Goal: Navigation & Orientation: Find specific page/section

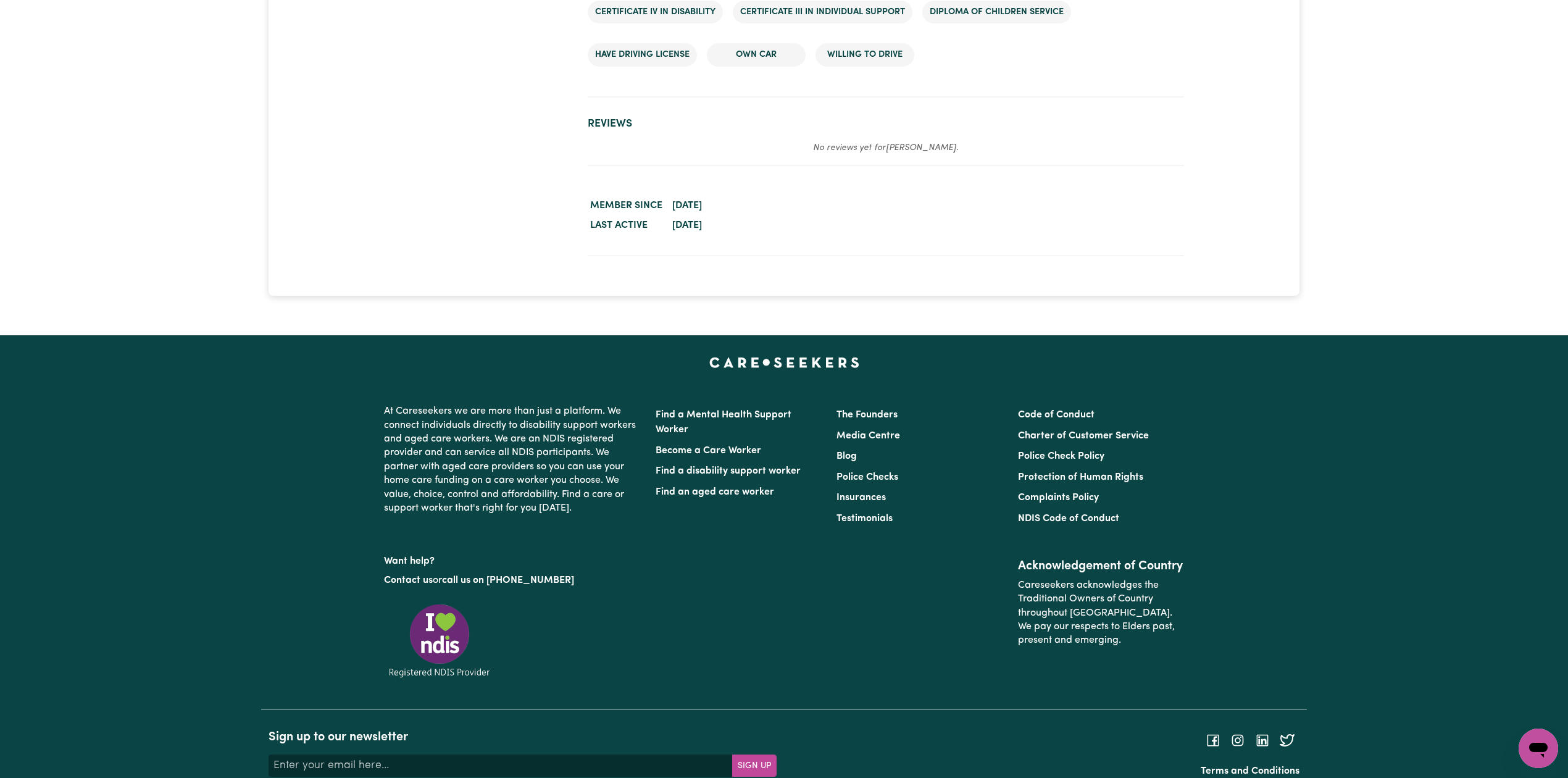
scroll to position [1482, 0]
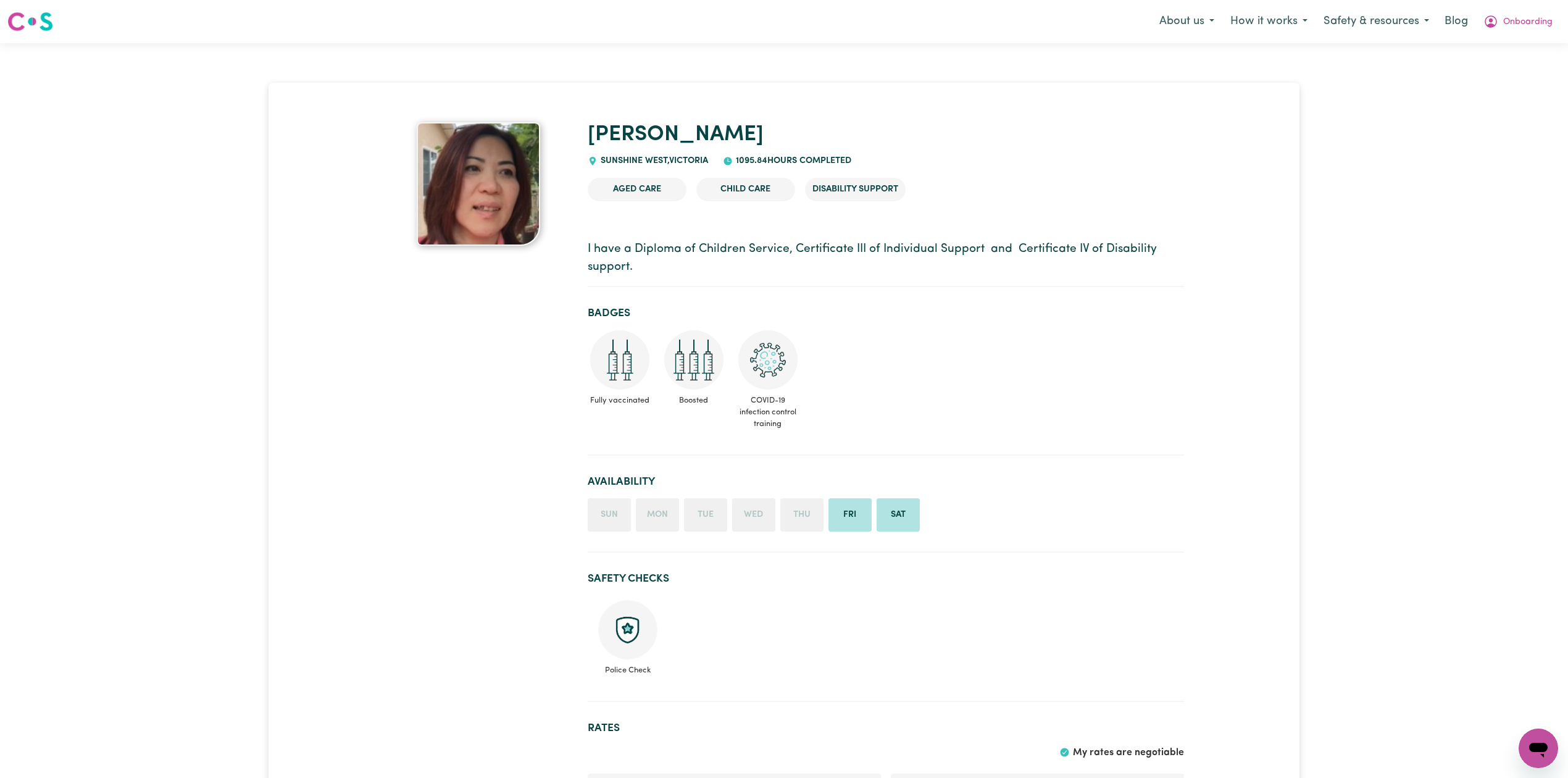
click at [604, 622] on img at bounding box center [628, 630] width 60 height 60
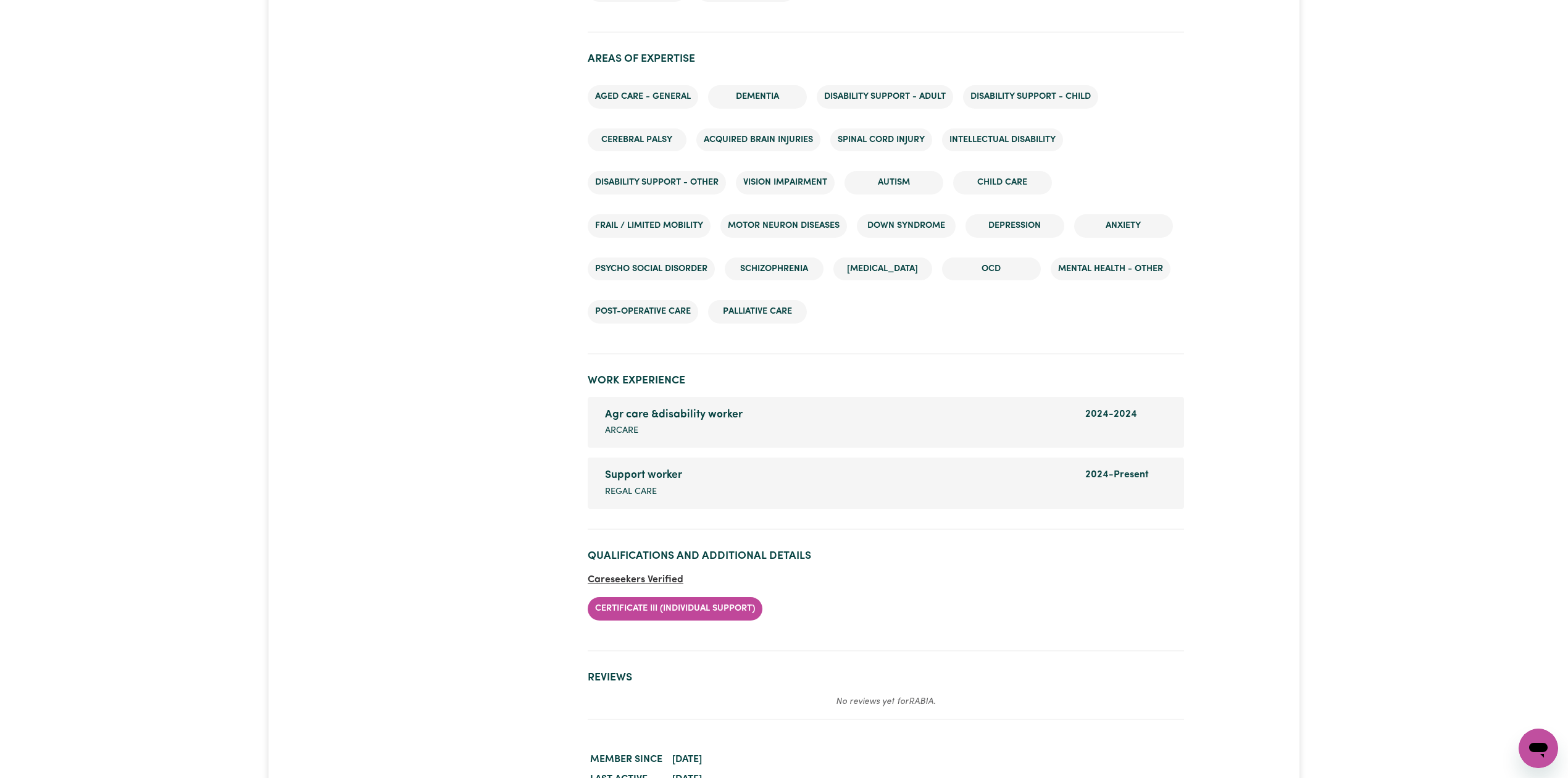
scroll to position [1668, 0]
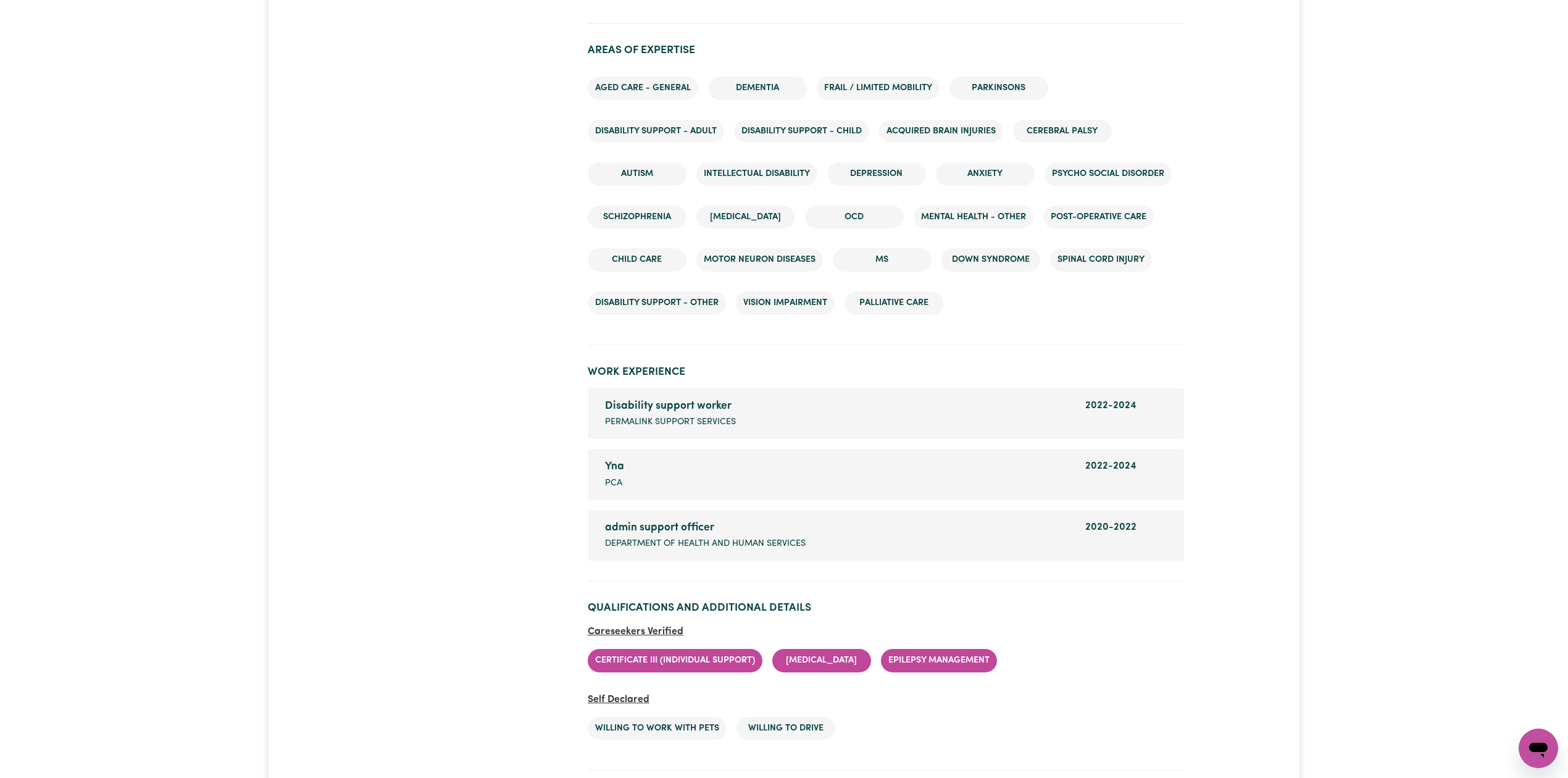
scroll to position [1768, 0]
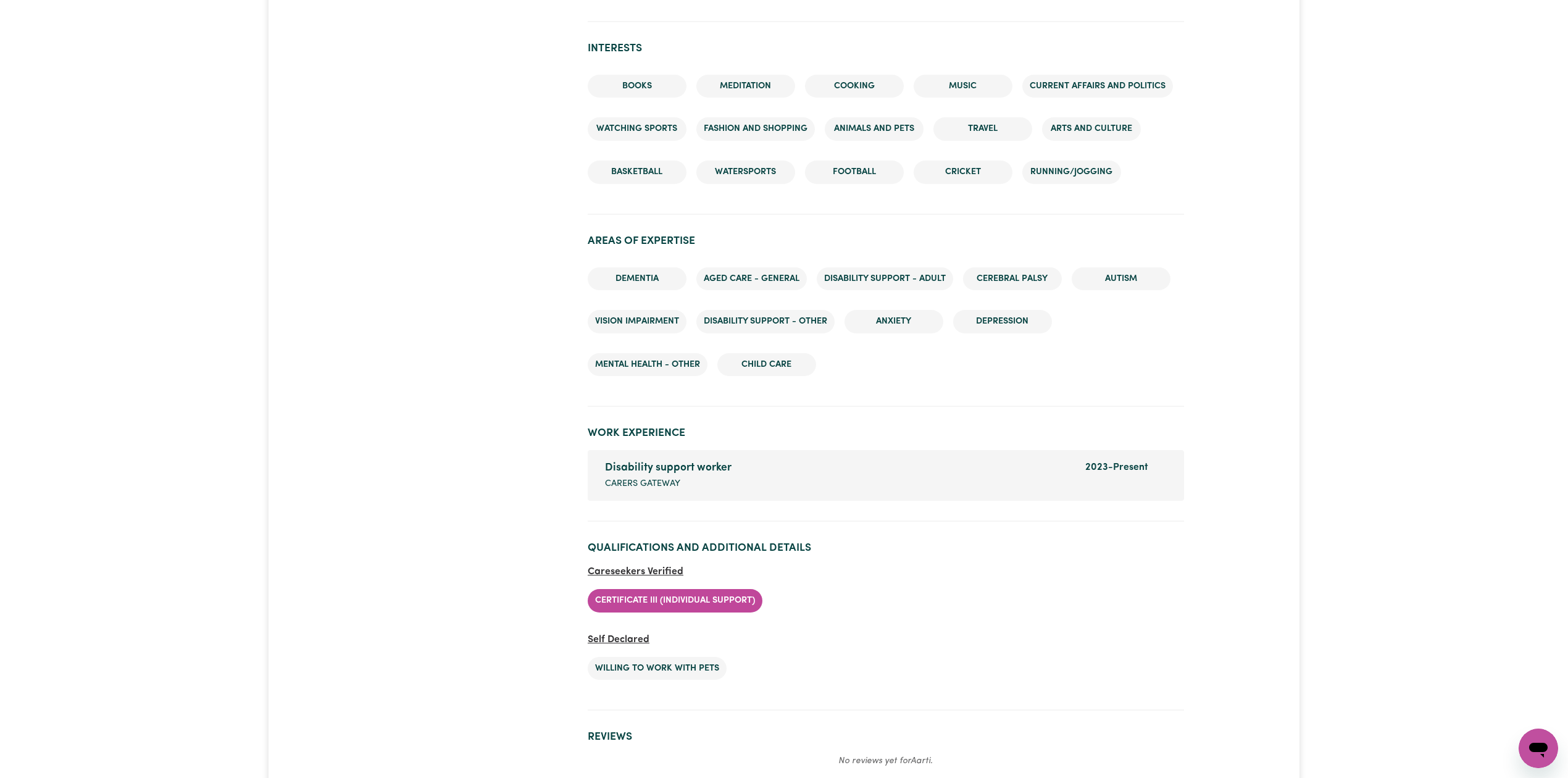
scroll to position [1543, 0]
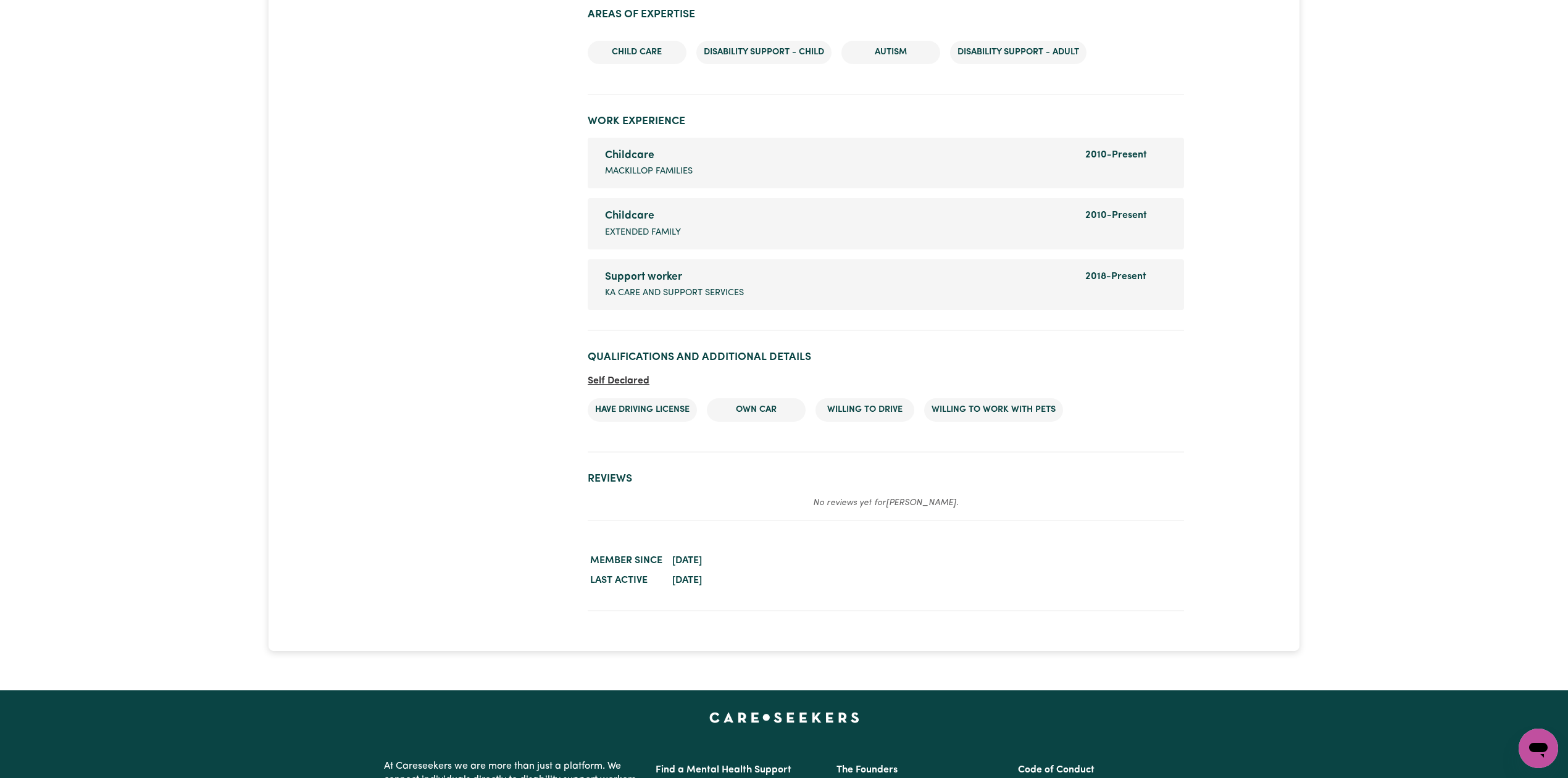
scroll to position [1470, 0]
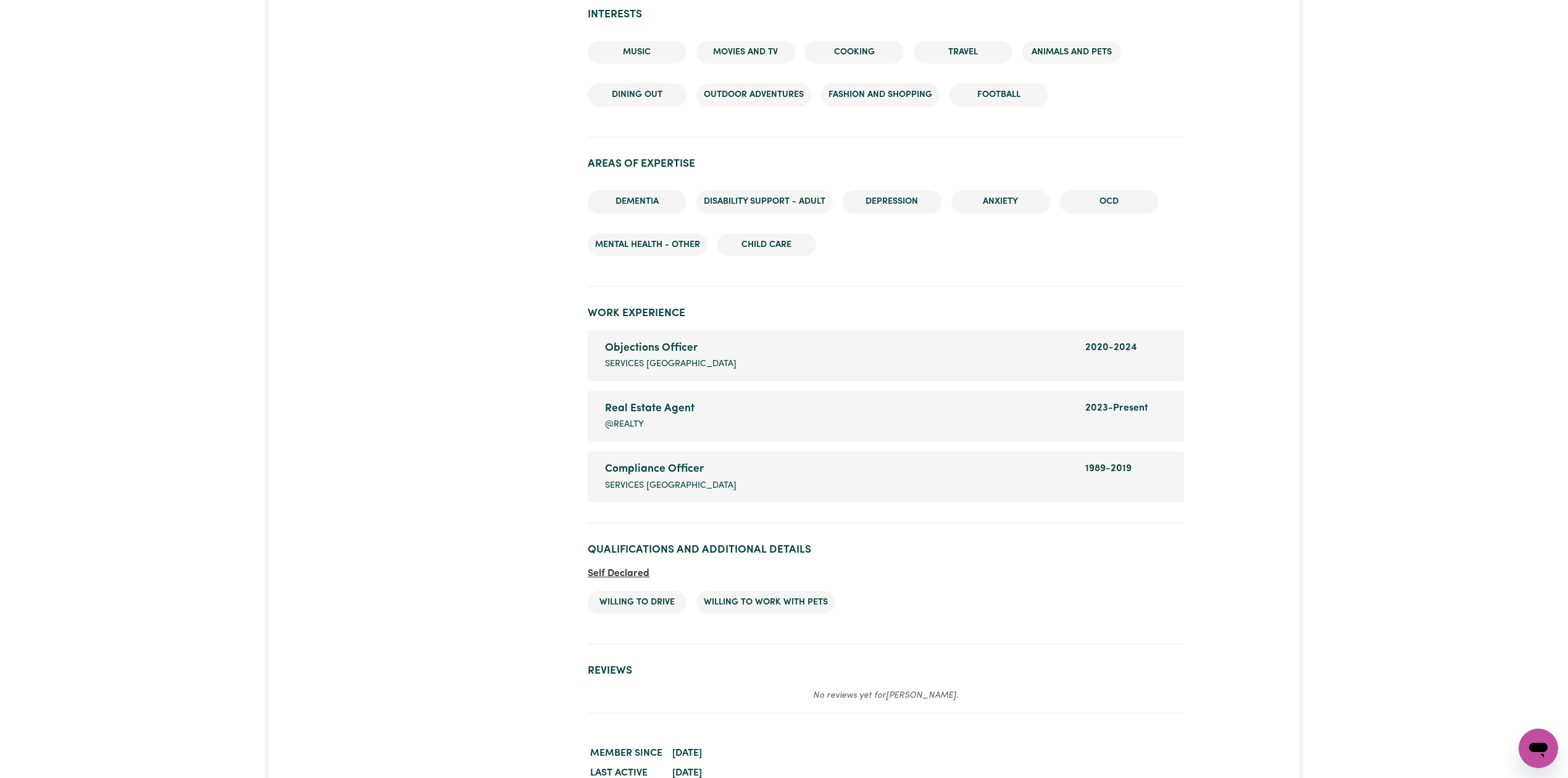
scroll to position [1508, 0]
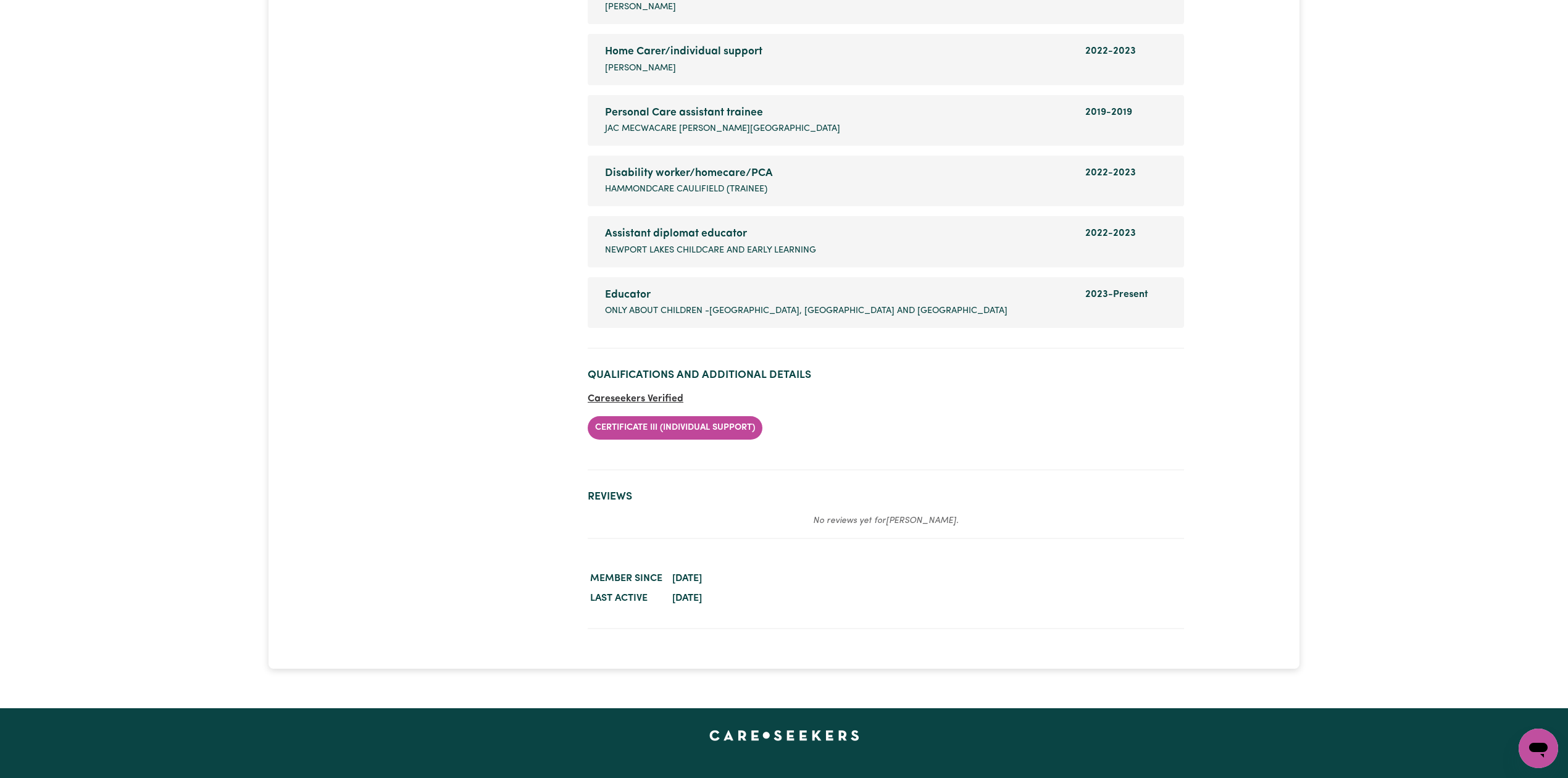
scroll to position [1996, 0]
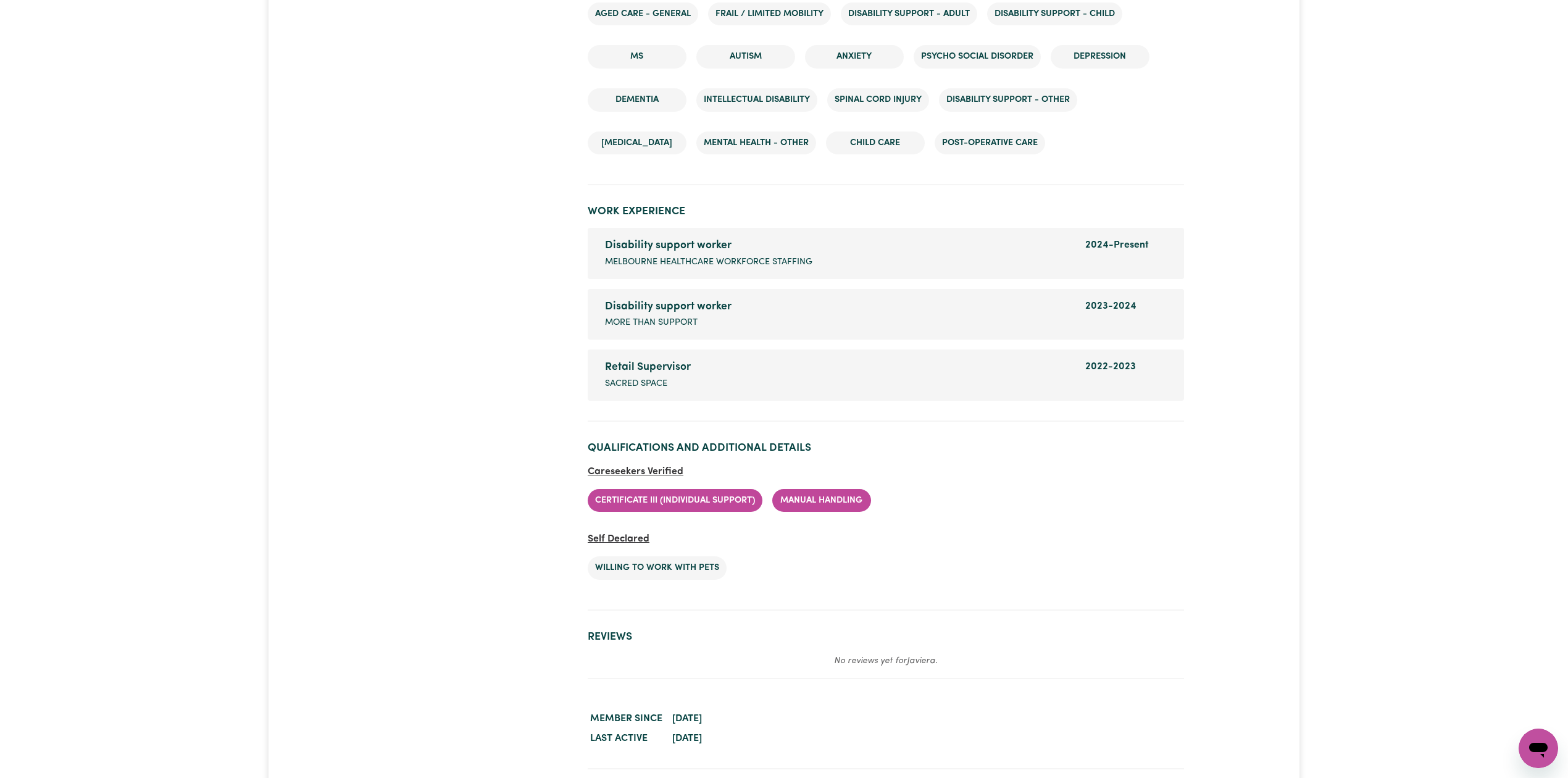
scroll to position [1753, 0]
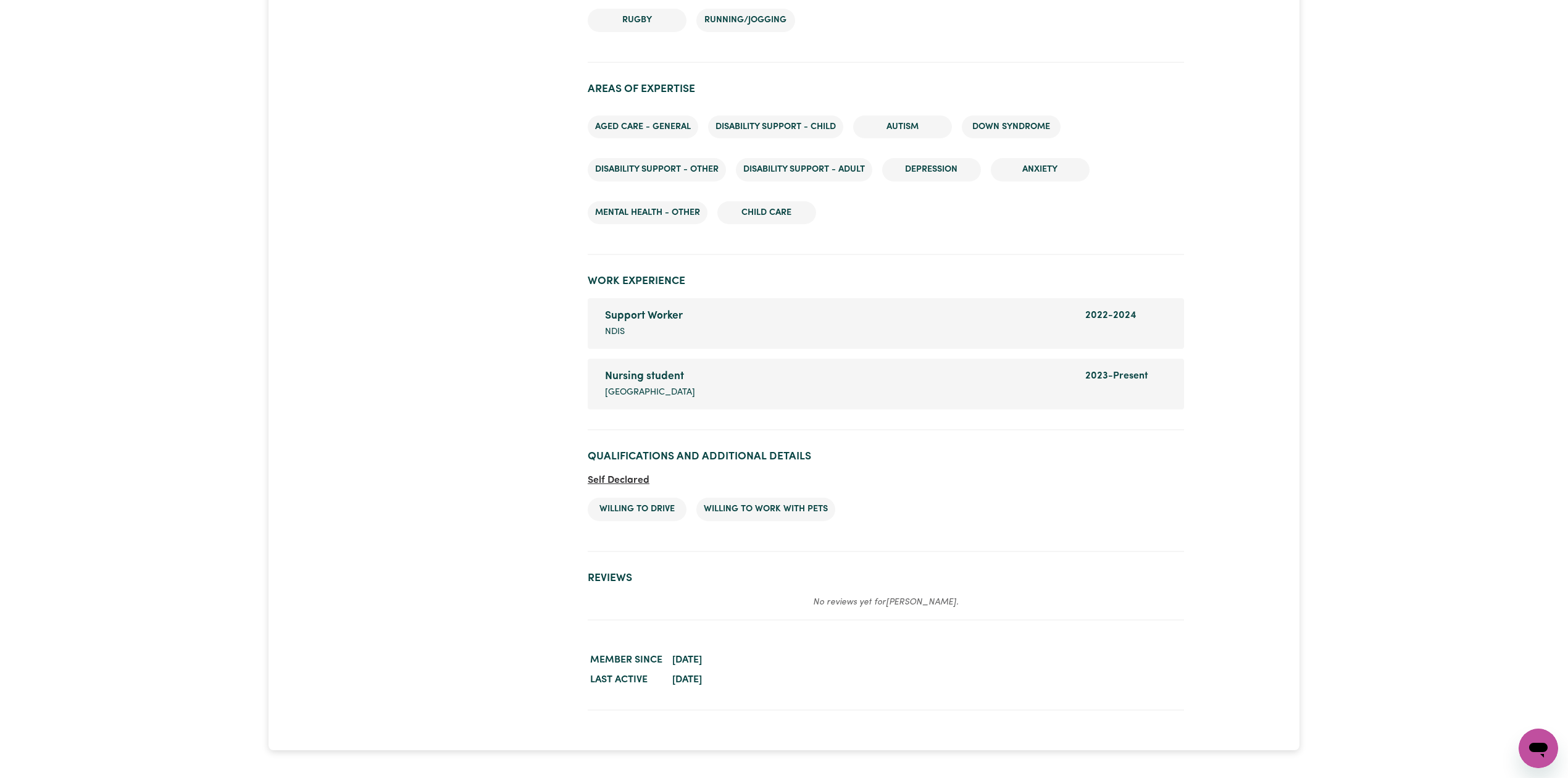
scroll to position [1611, 0]
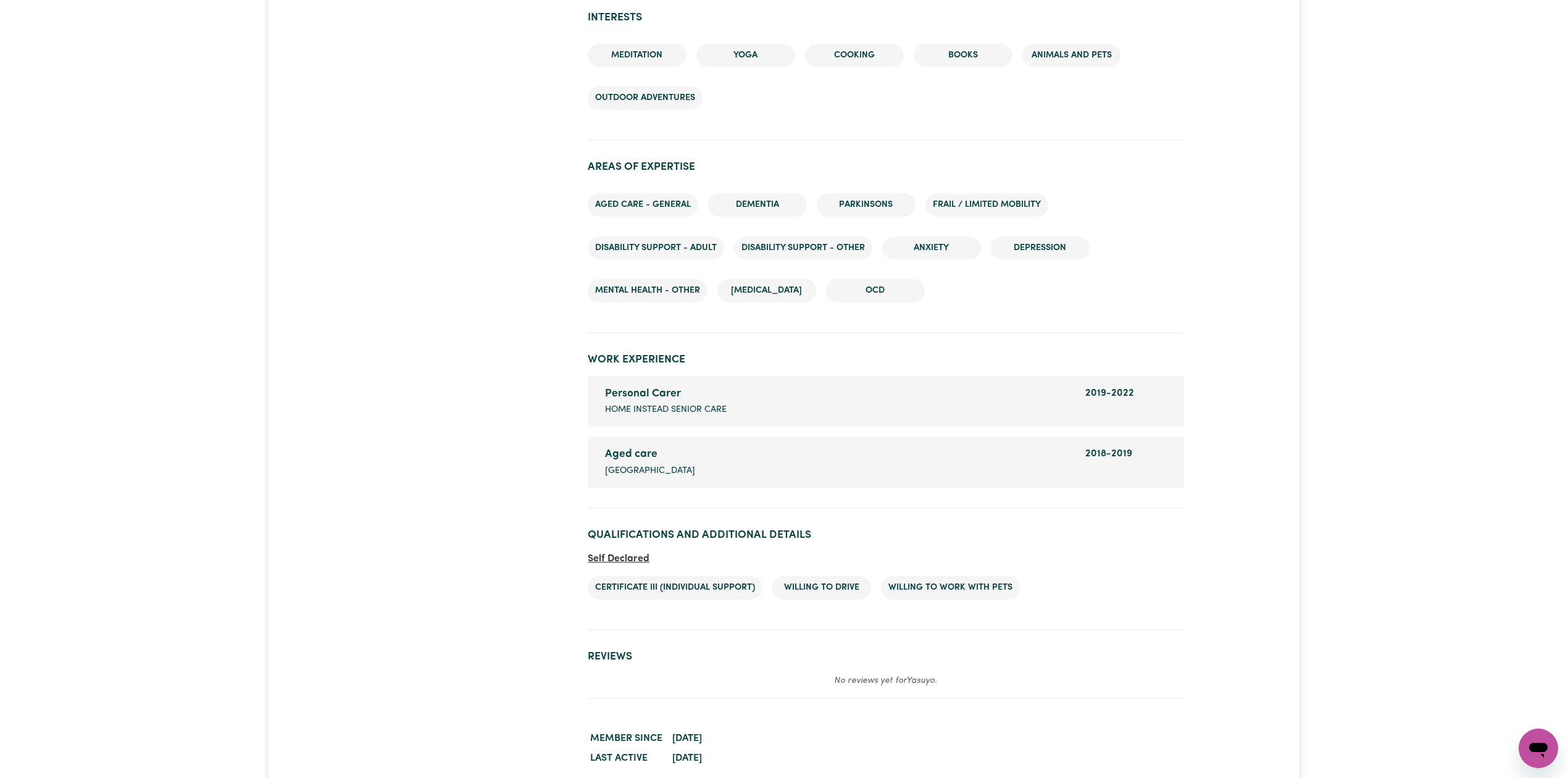
scroll to position [1335, 0]
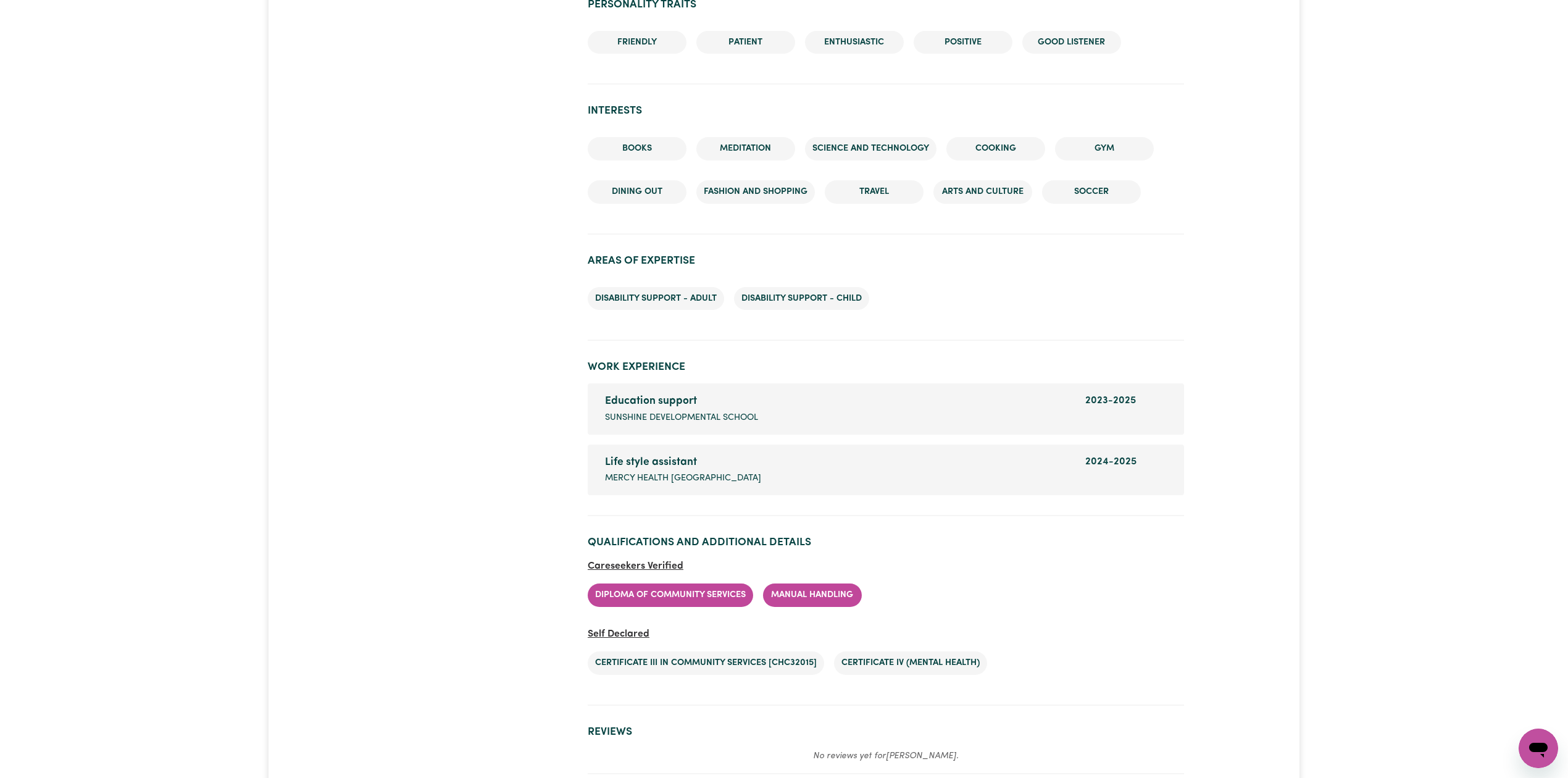
scroll to position [1434, 0]
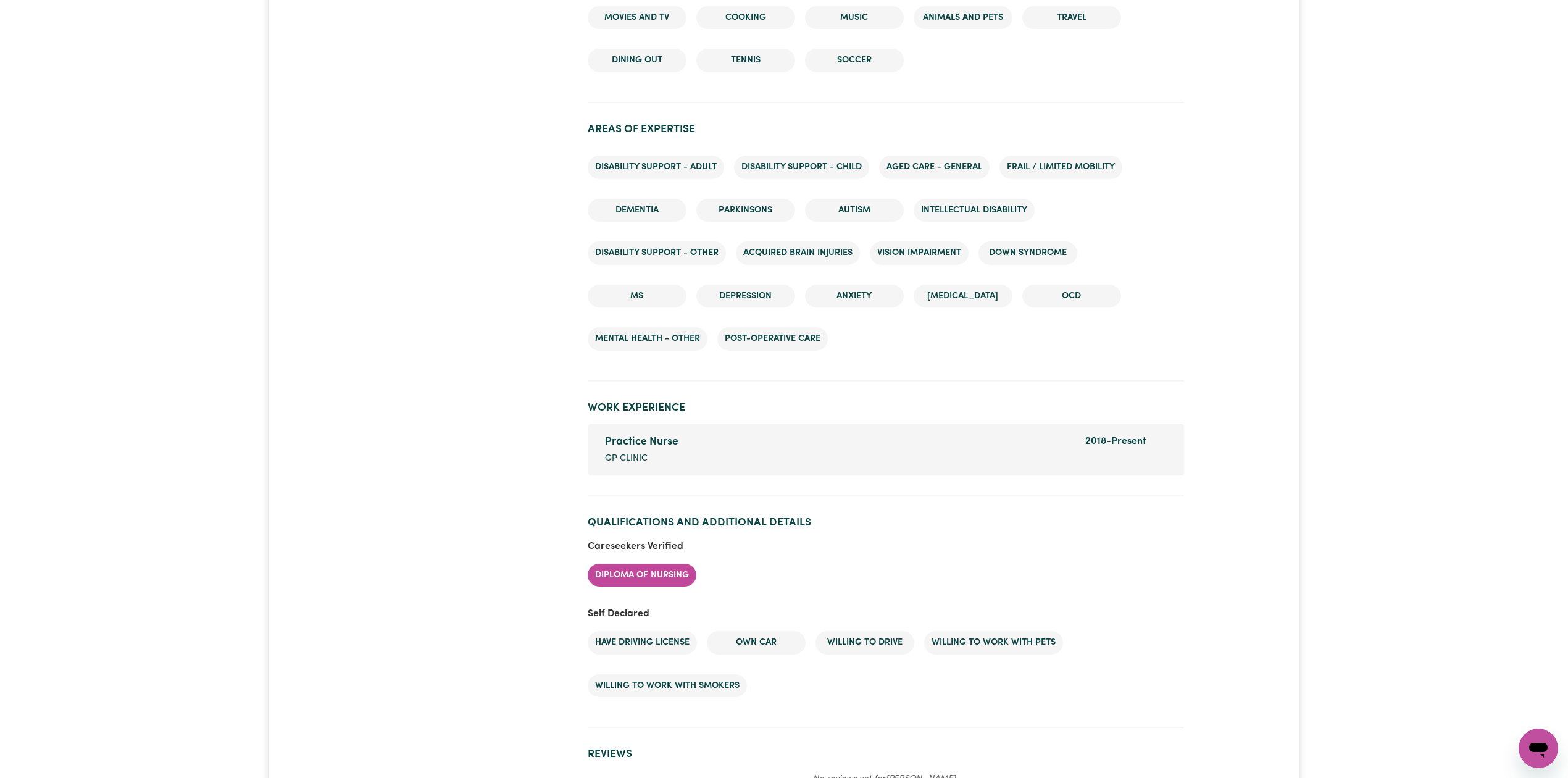
scroll to position [1676, 0]
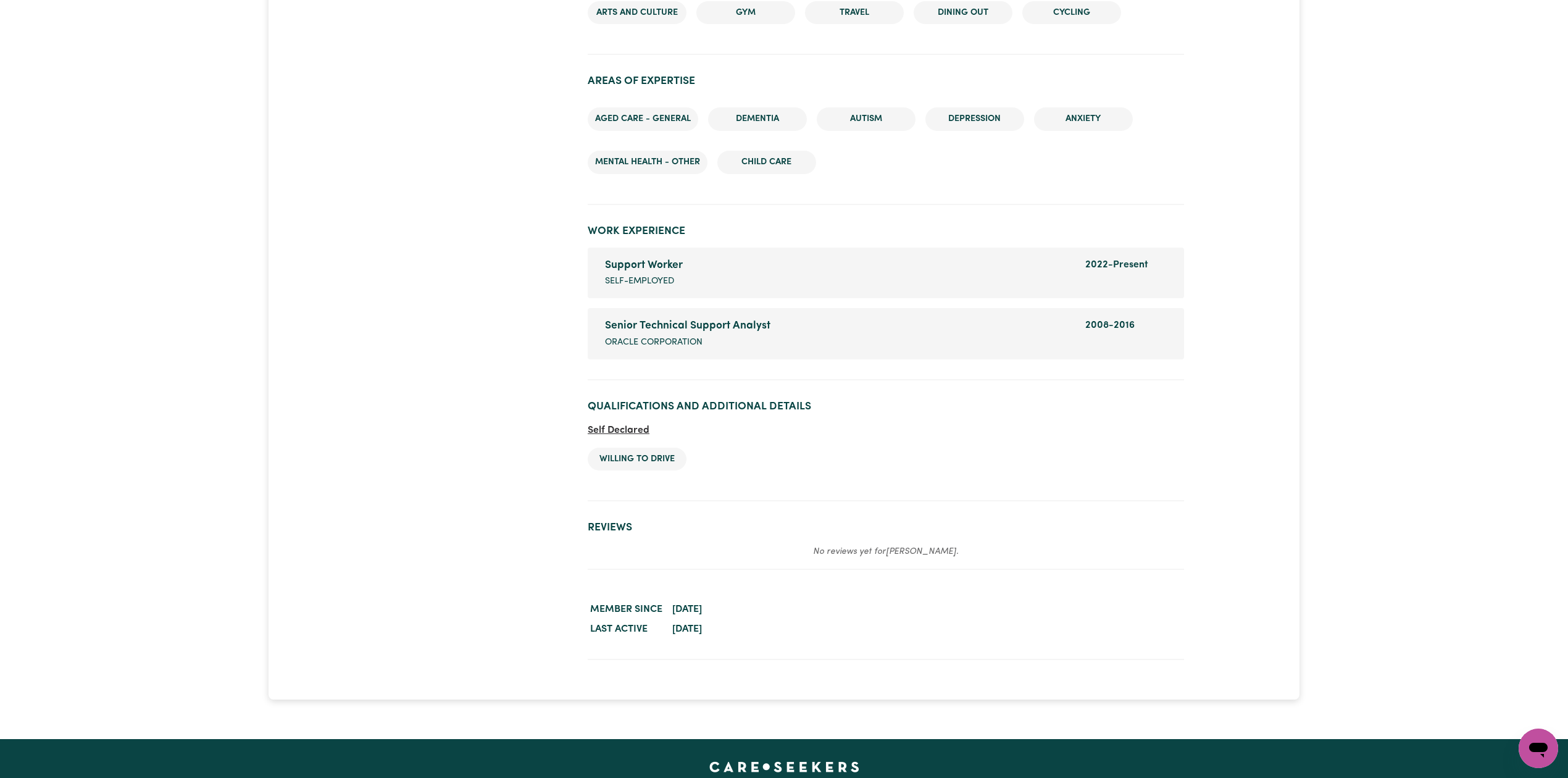
scroll to position [1794, 0]
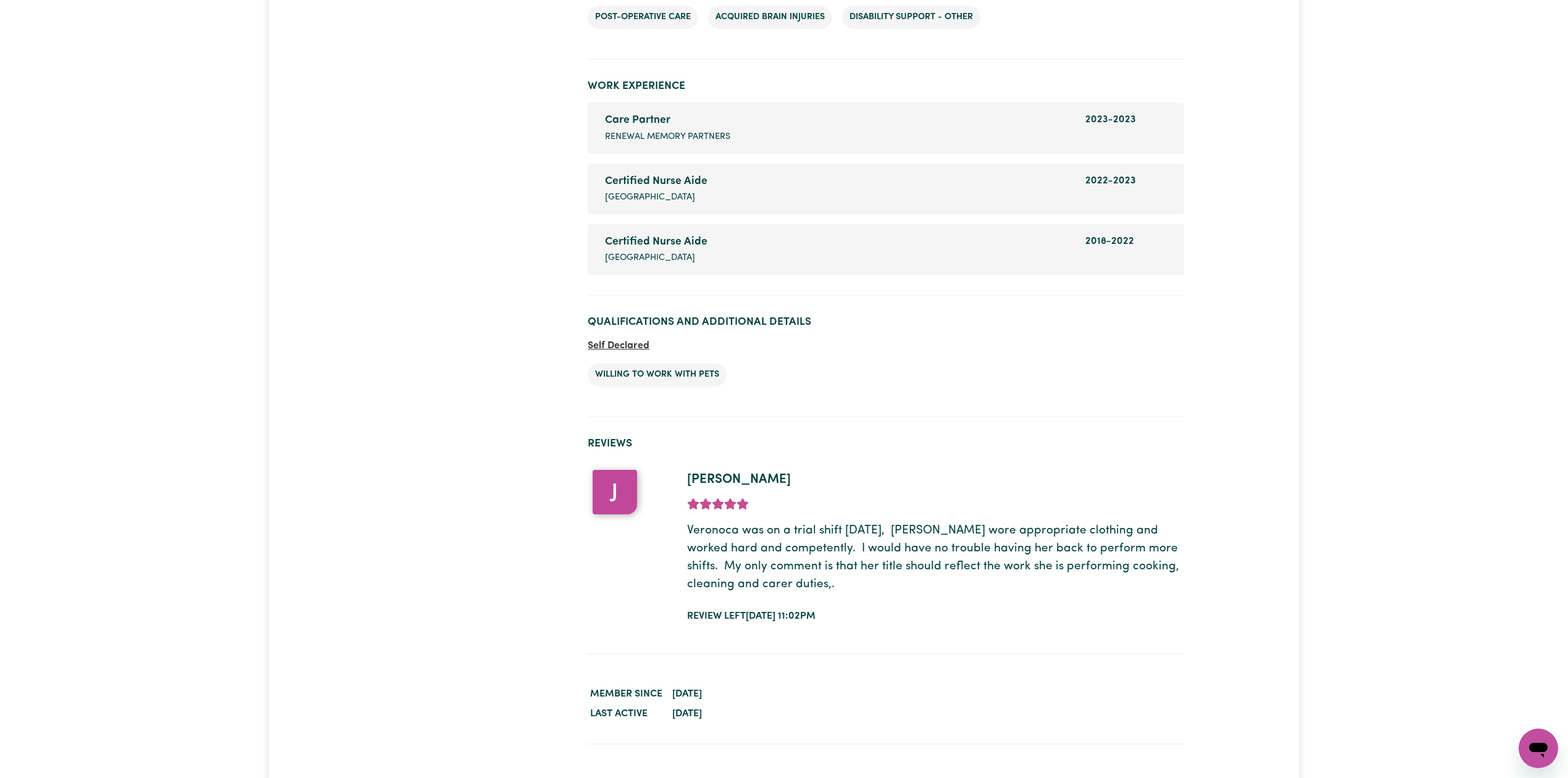
scroll to position [1916, 0]
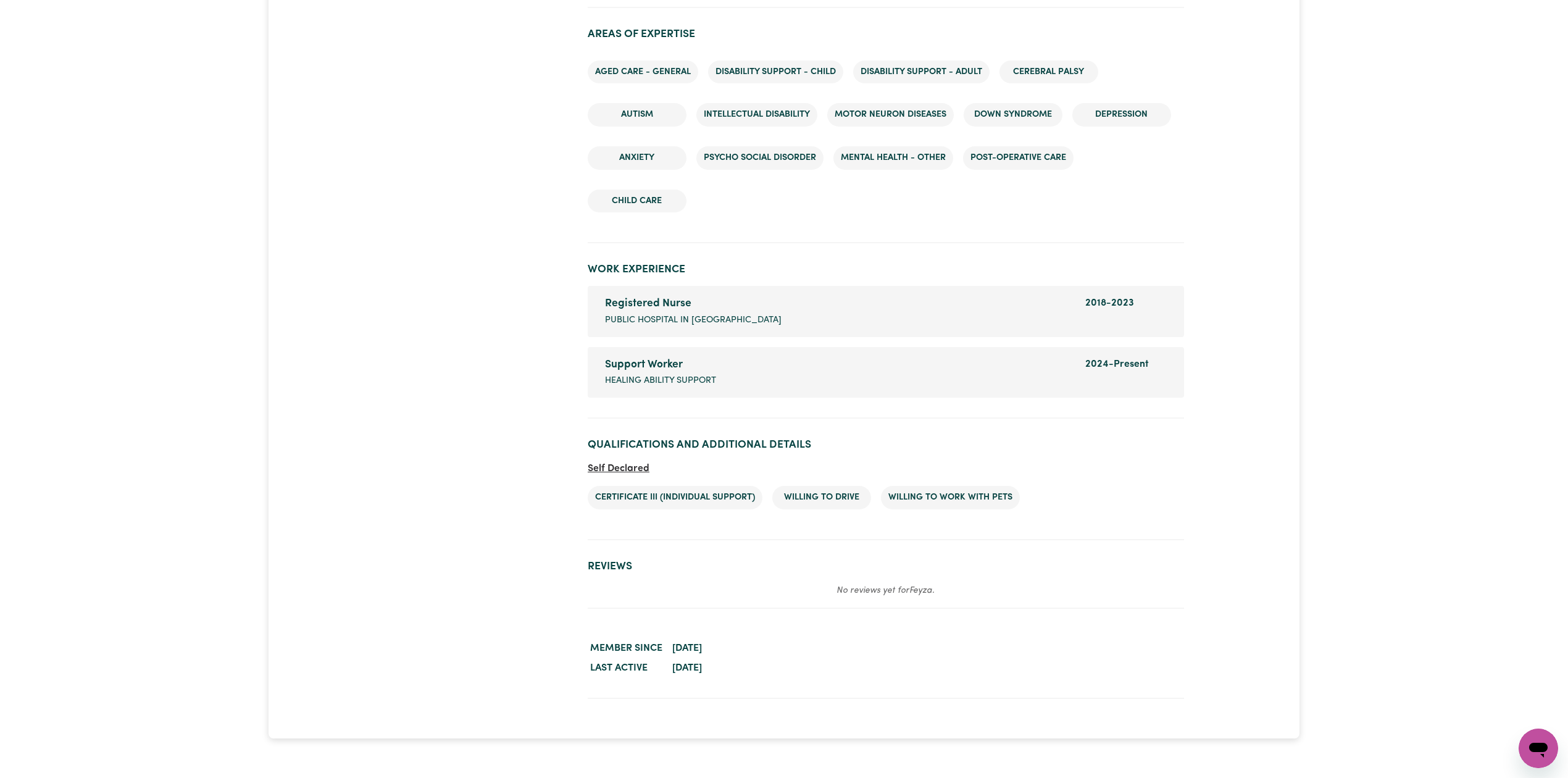
scroll to position [1491, 0]
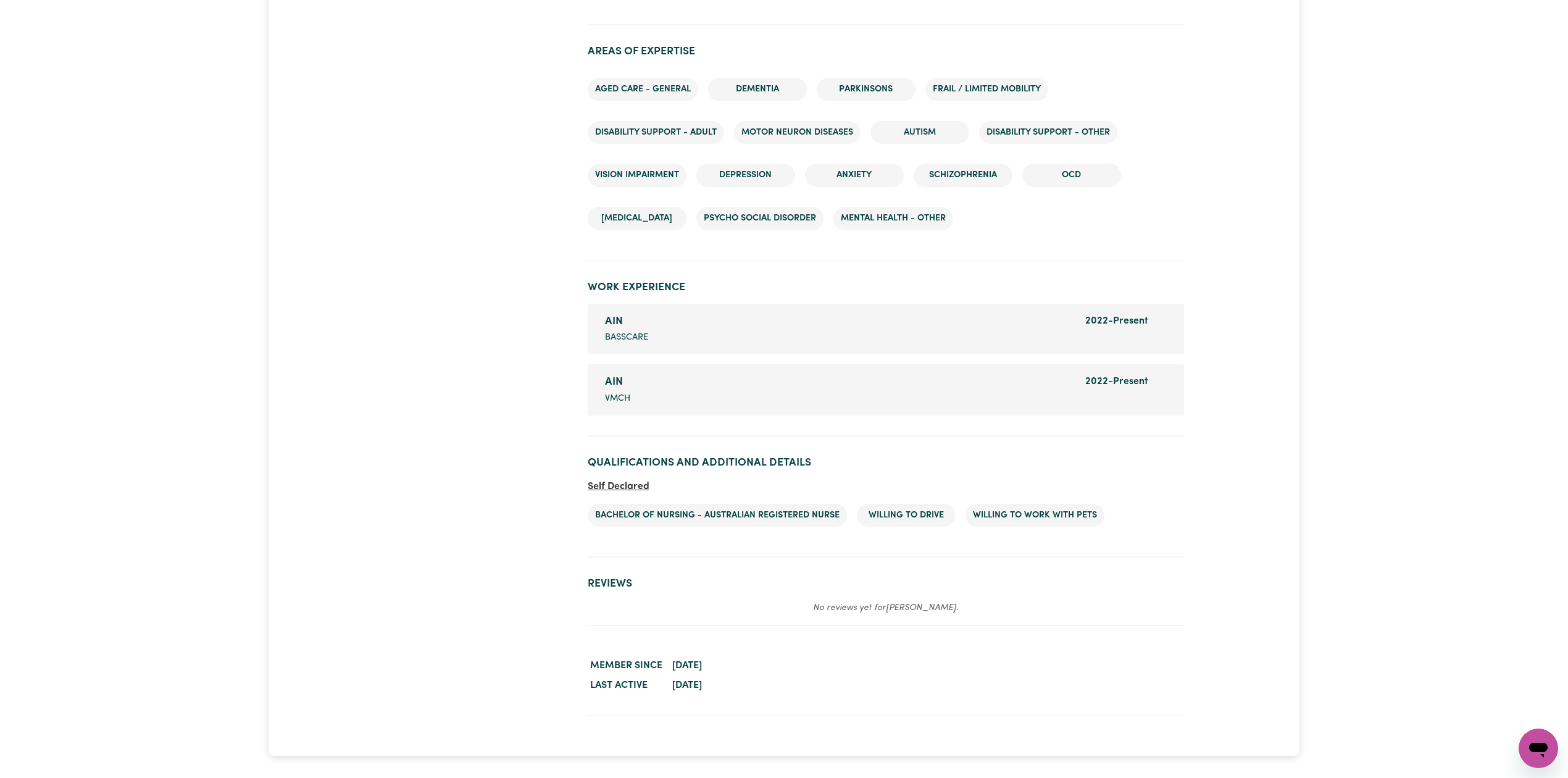
scroll to position [1480, 0]
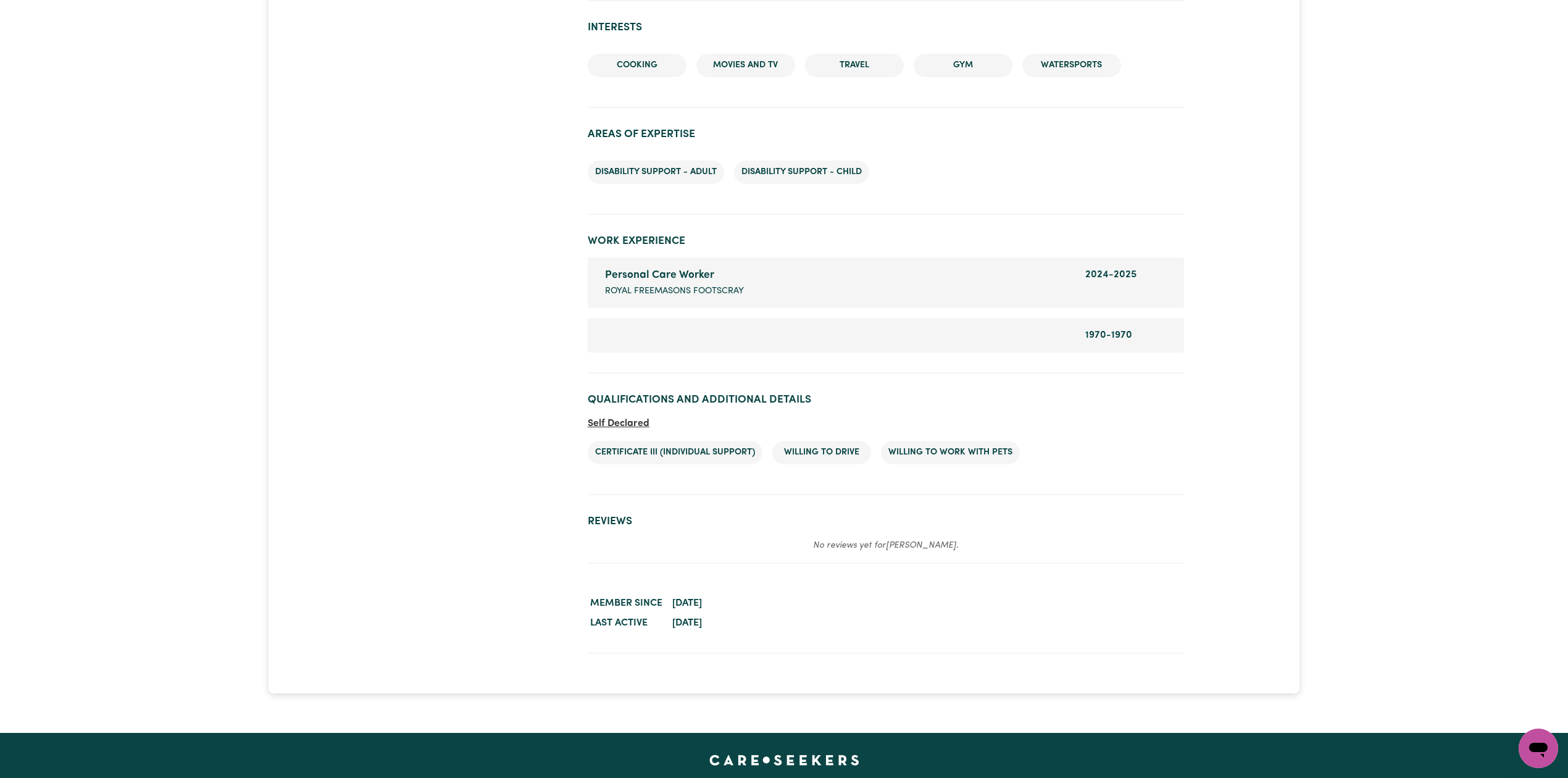
scroll to position [1169, 0]
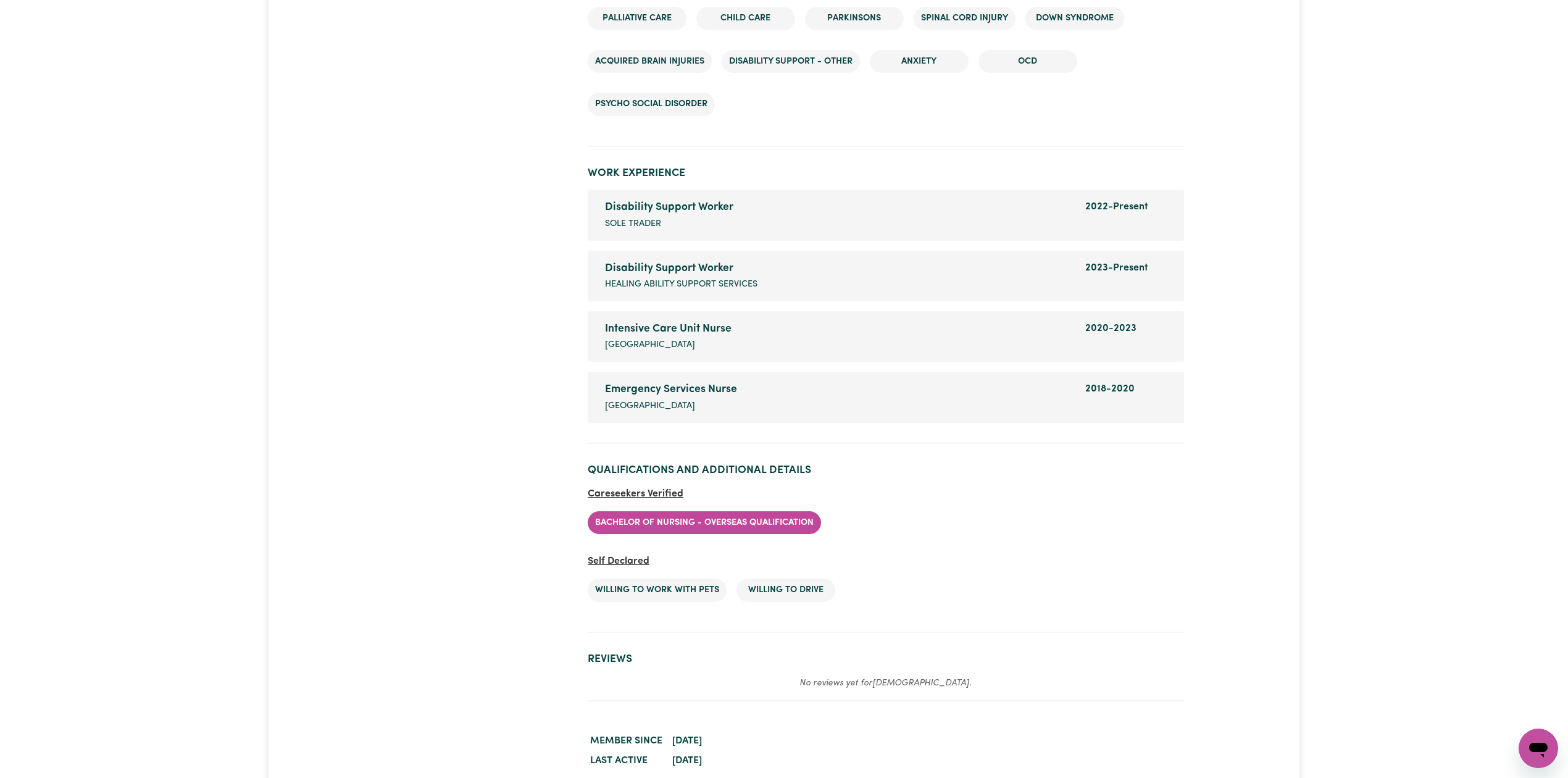
scroll to position [2015, 0]
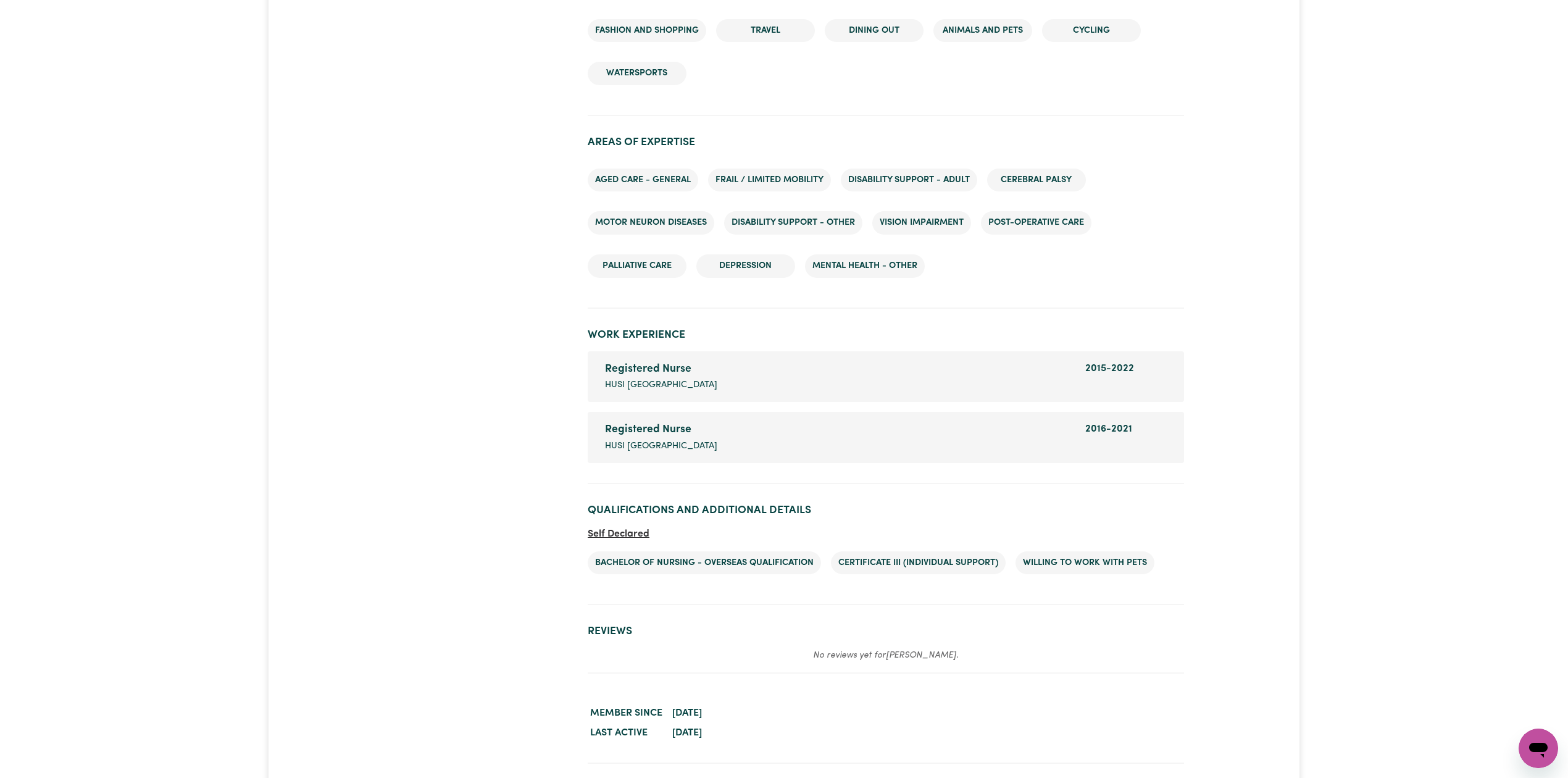
scroll to position [1443, 0]
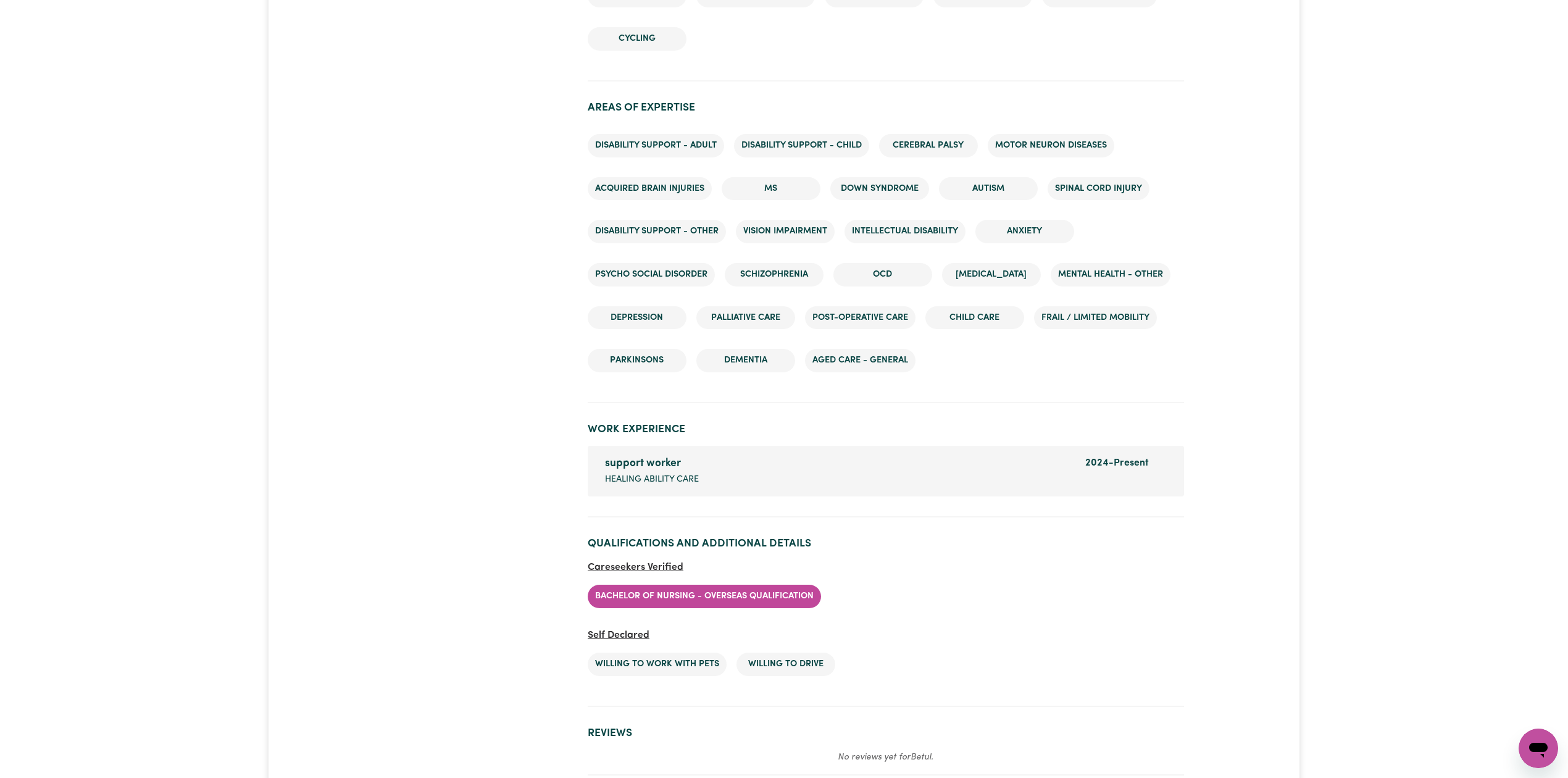
scroll to position [1568, 0]
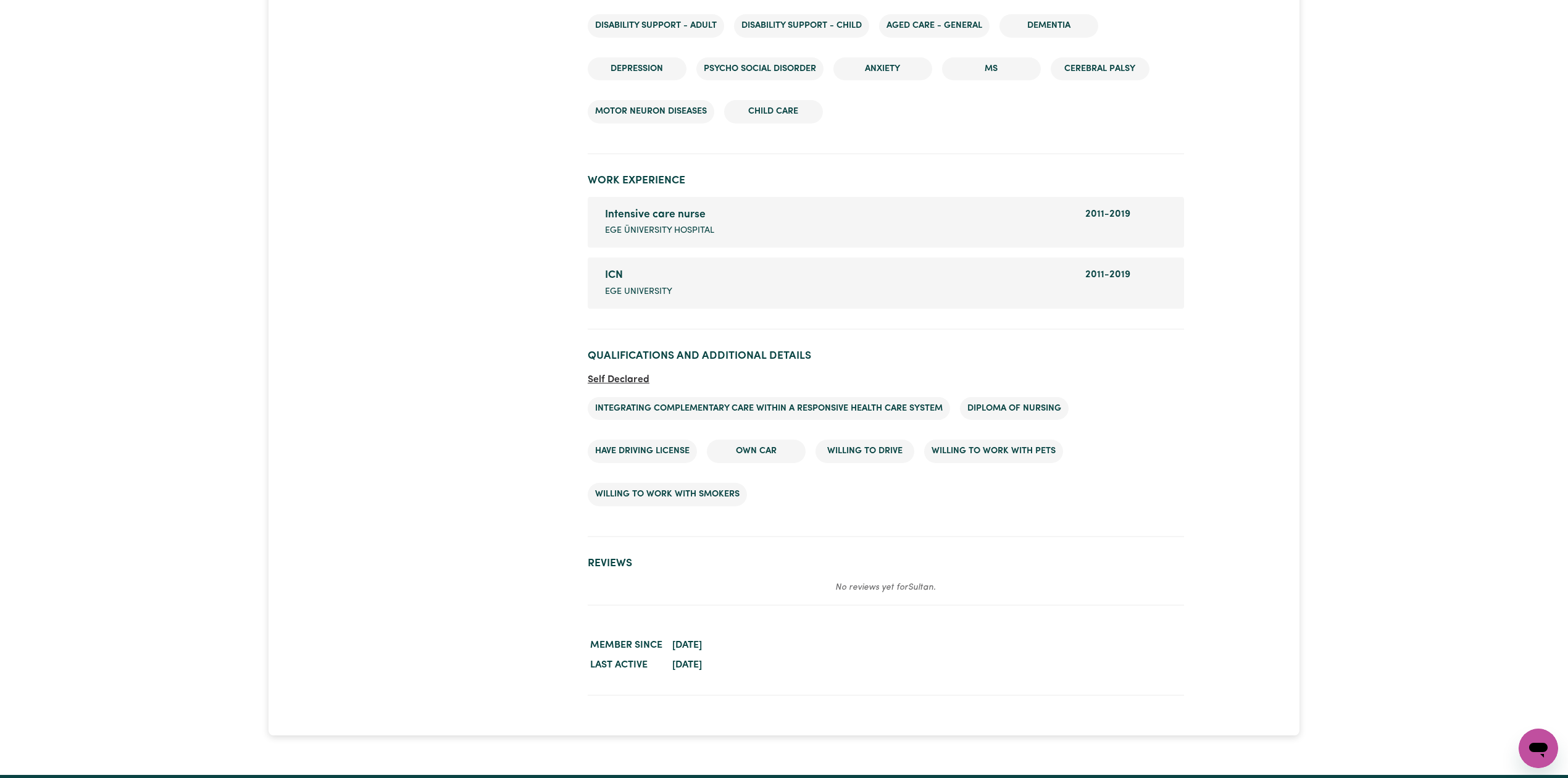
scroll to position [1500, 0]
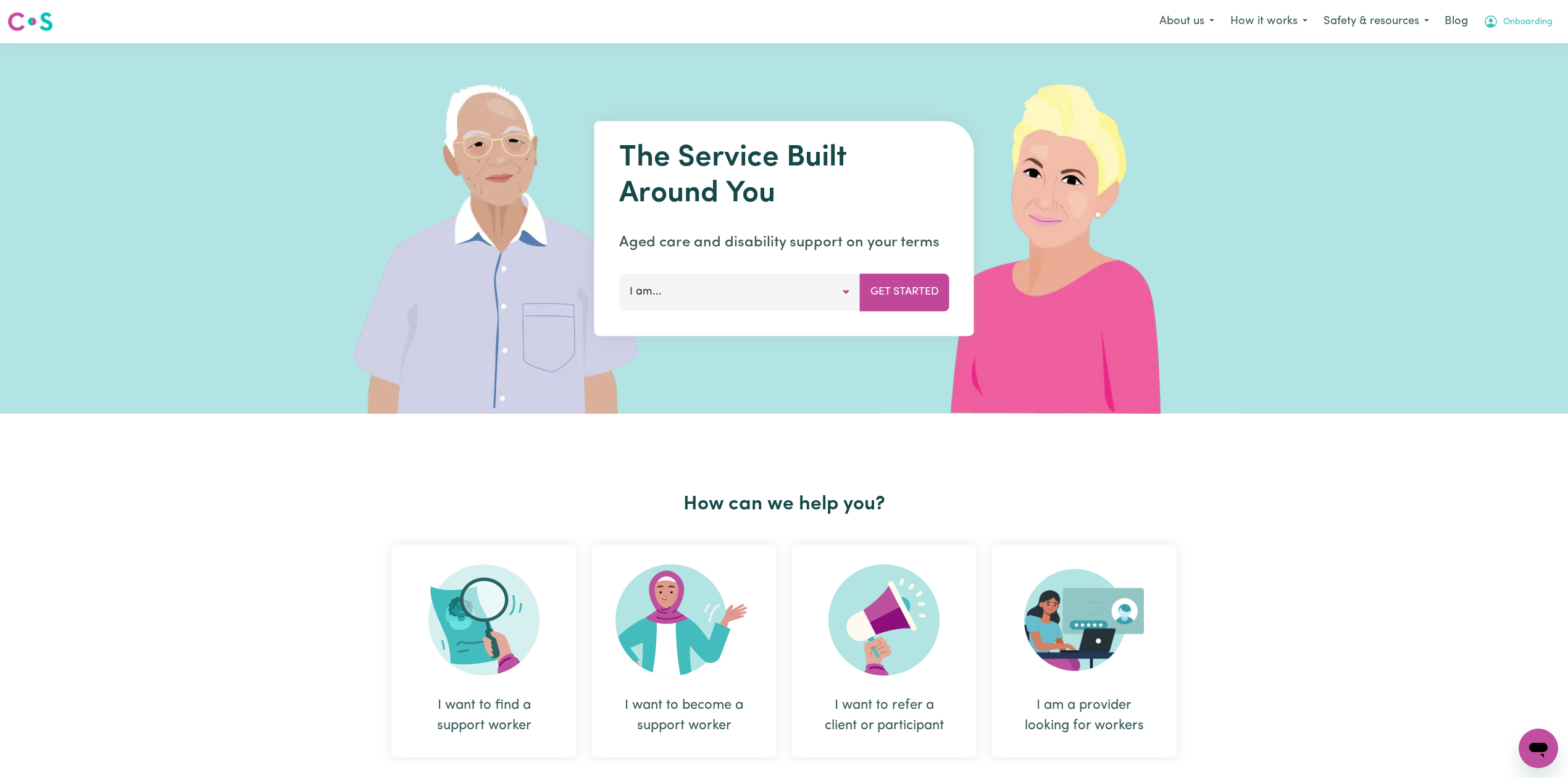
click at [1532, 18] on span "Onboarding" at bounding box center [1528, 22] width 50 height 13
click at [1515, 55] on link "Admin Dashboard" at bounding box center [1512, 48] width 98 height 23
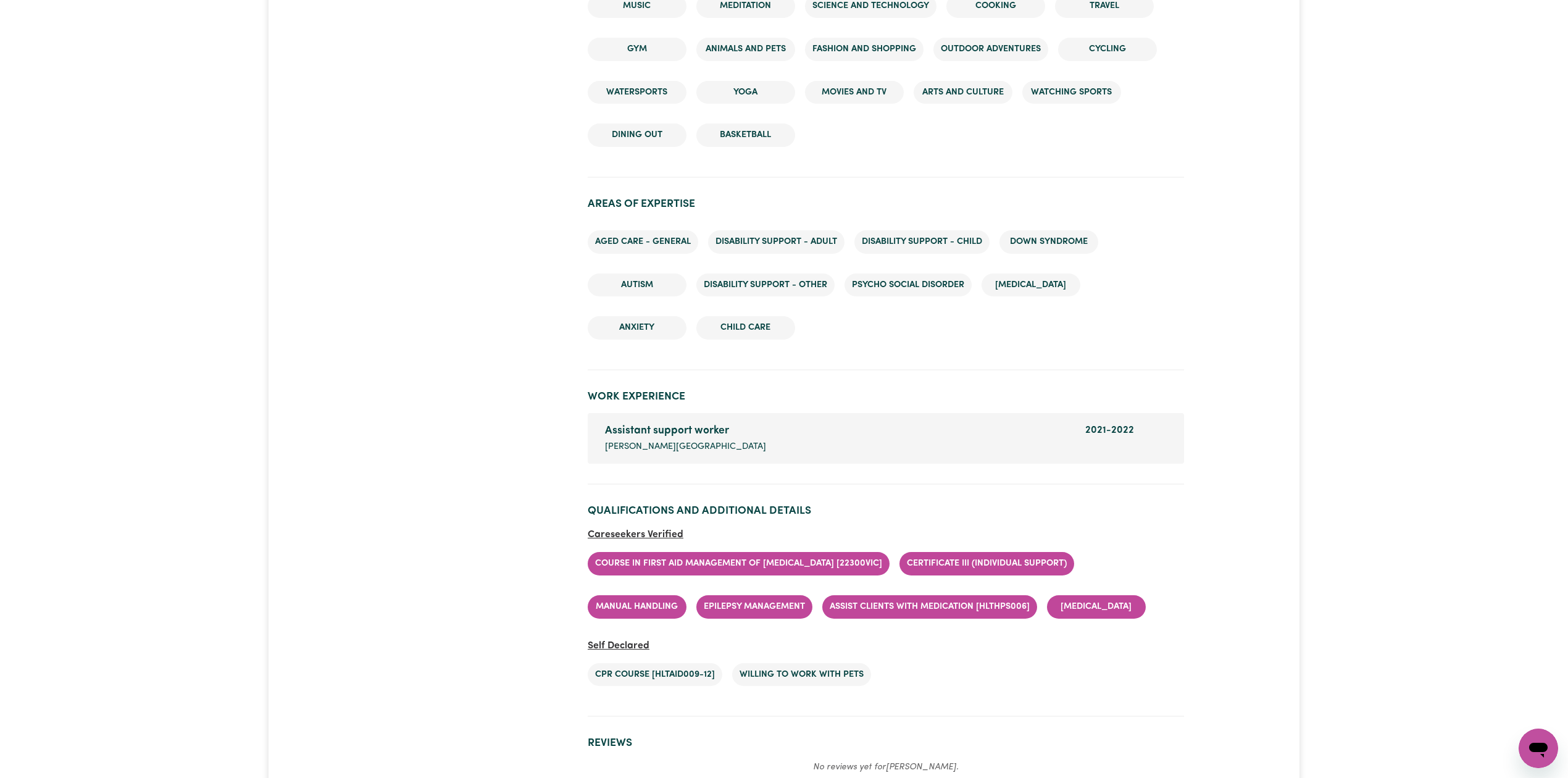
scroll to position [1460, 0]
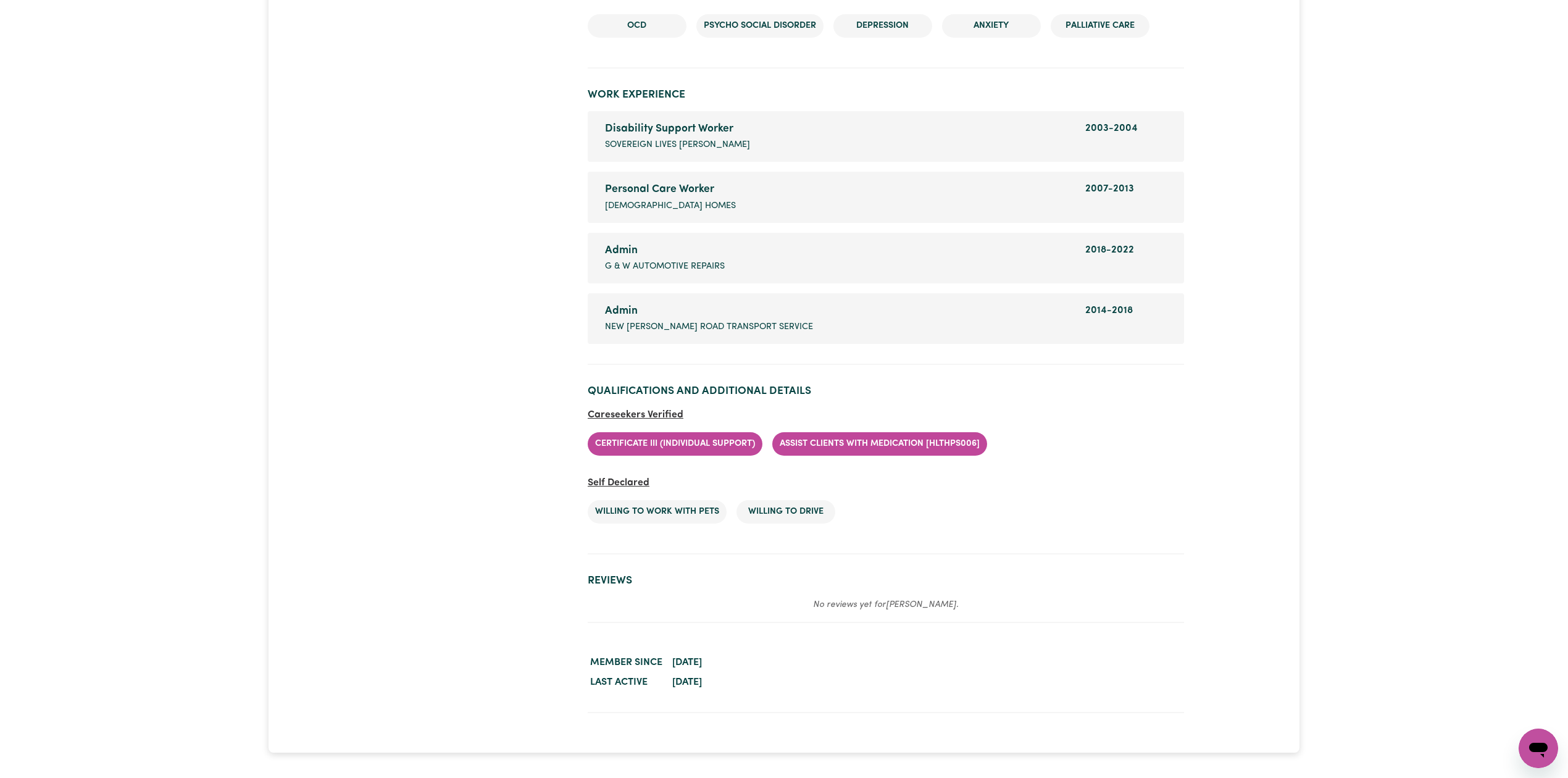
scroll to position [1919, 0]
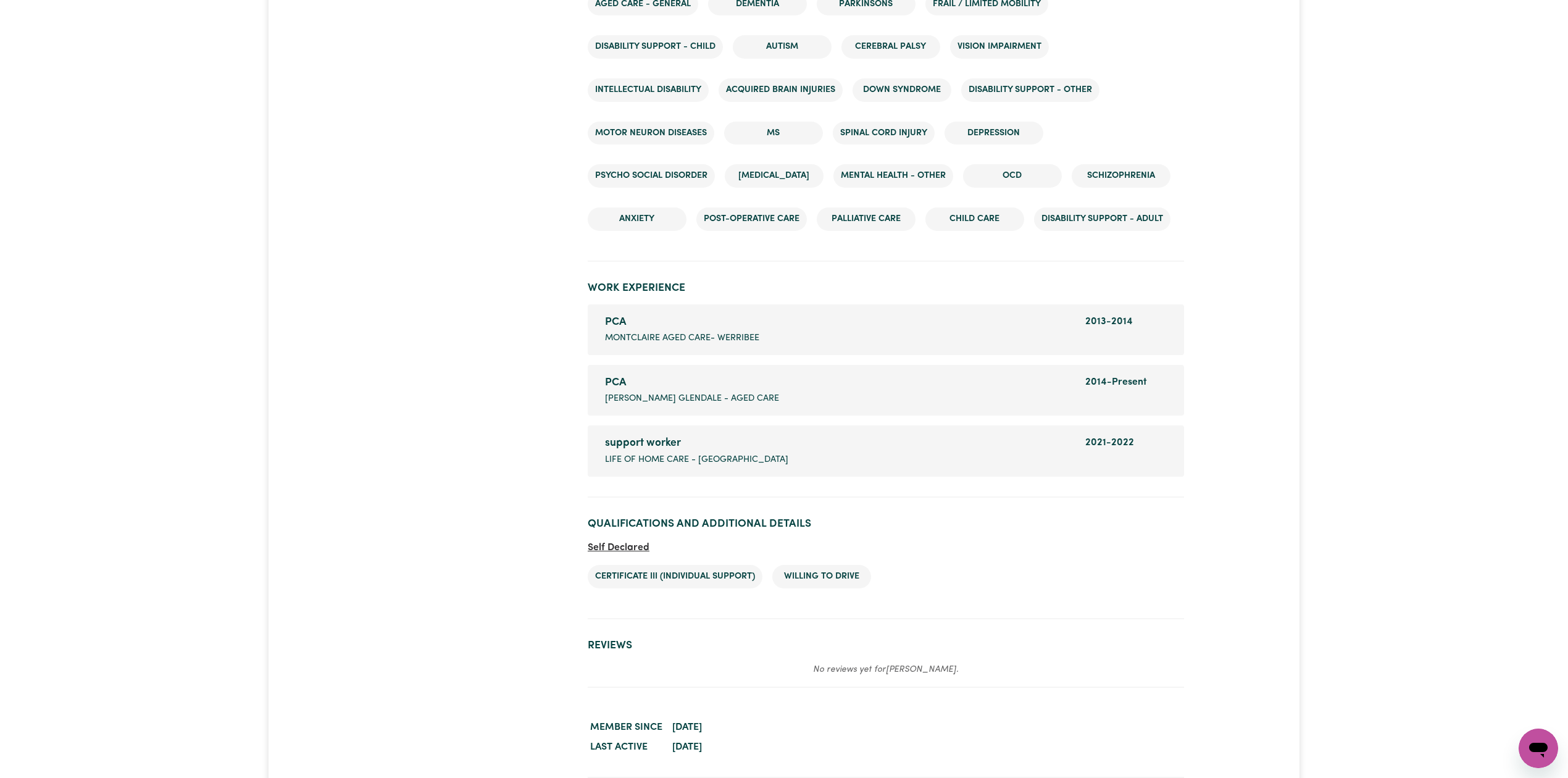
scroll to position [2036, 0]
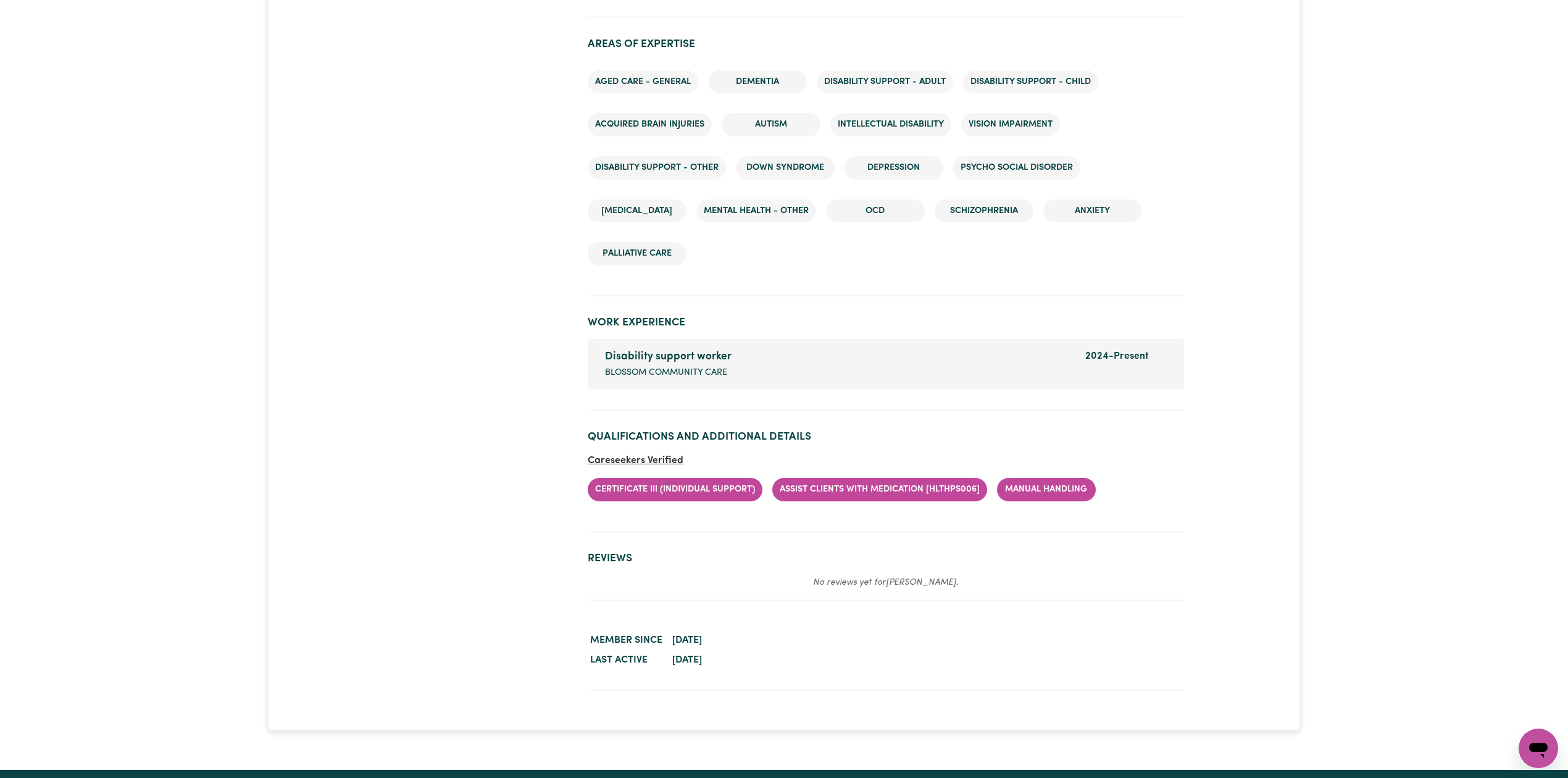
scroll to position [1745, 0]
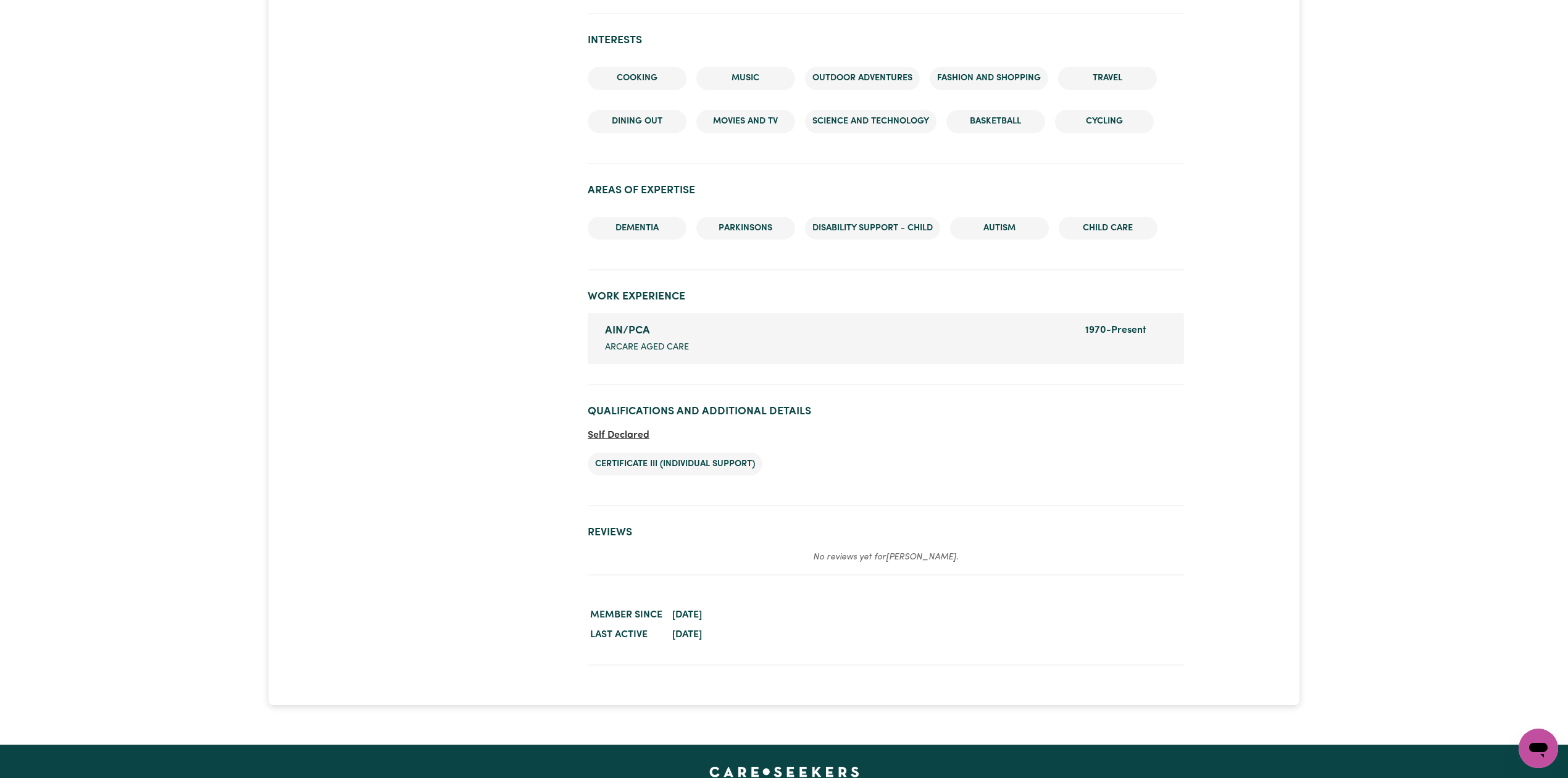
scroll to position [1328, 0]
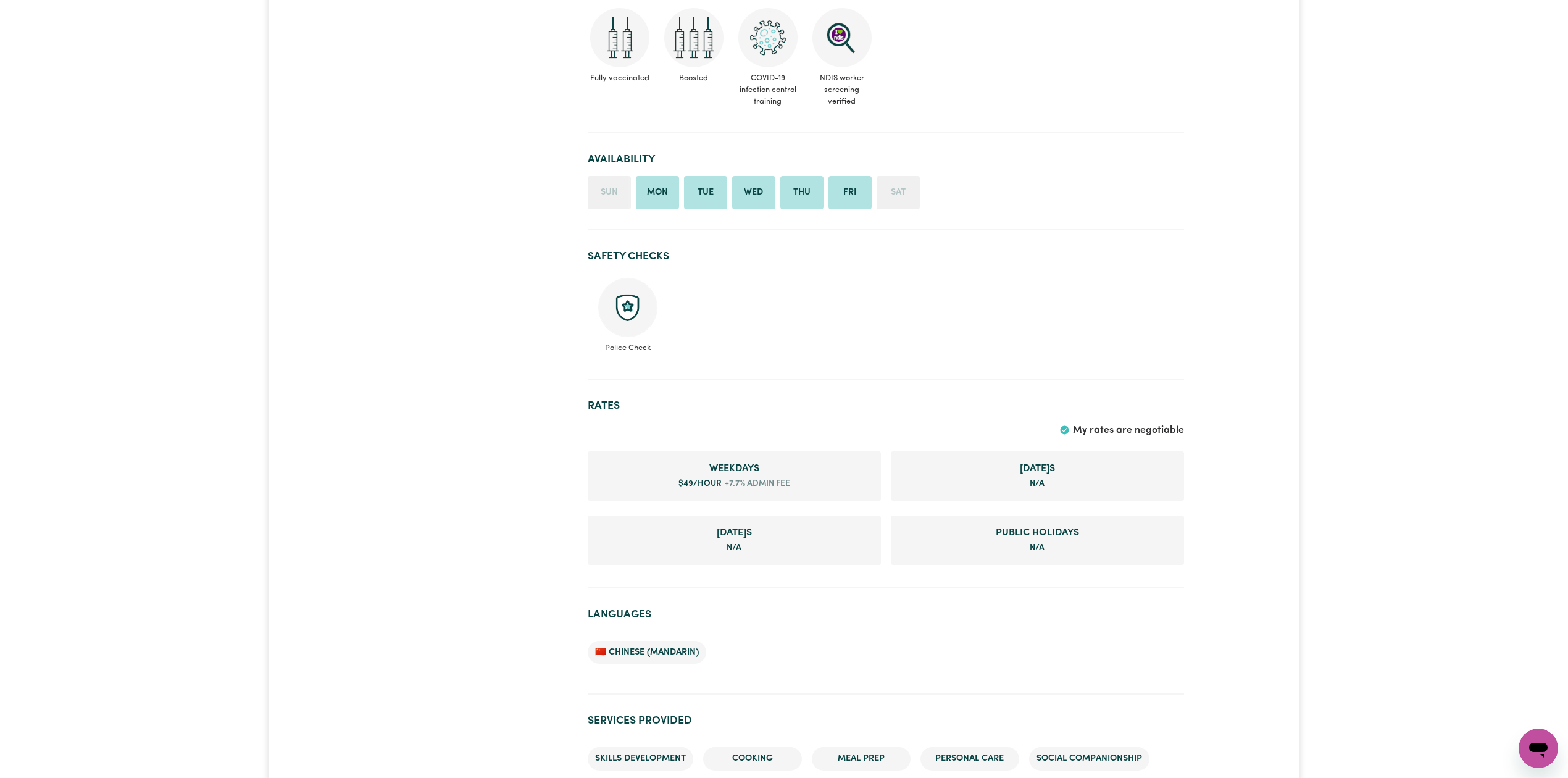
scroll to position [576, 0]
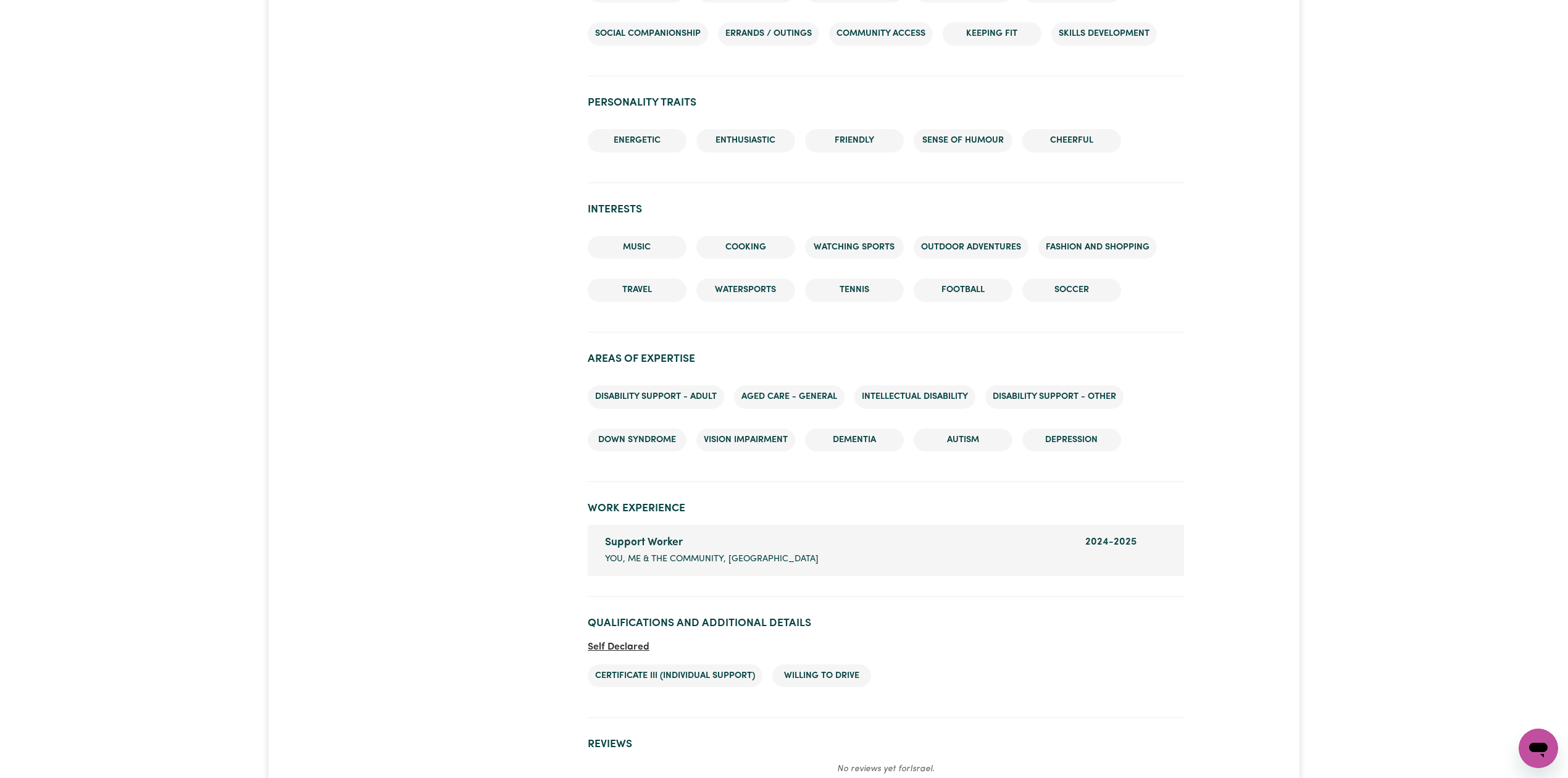
scroll to position [1729, 0]
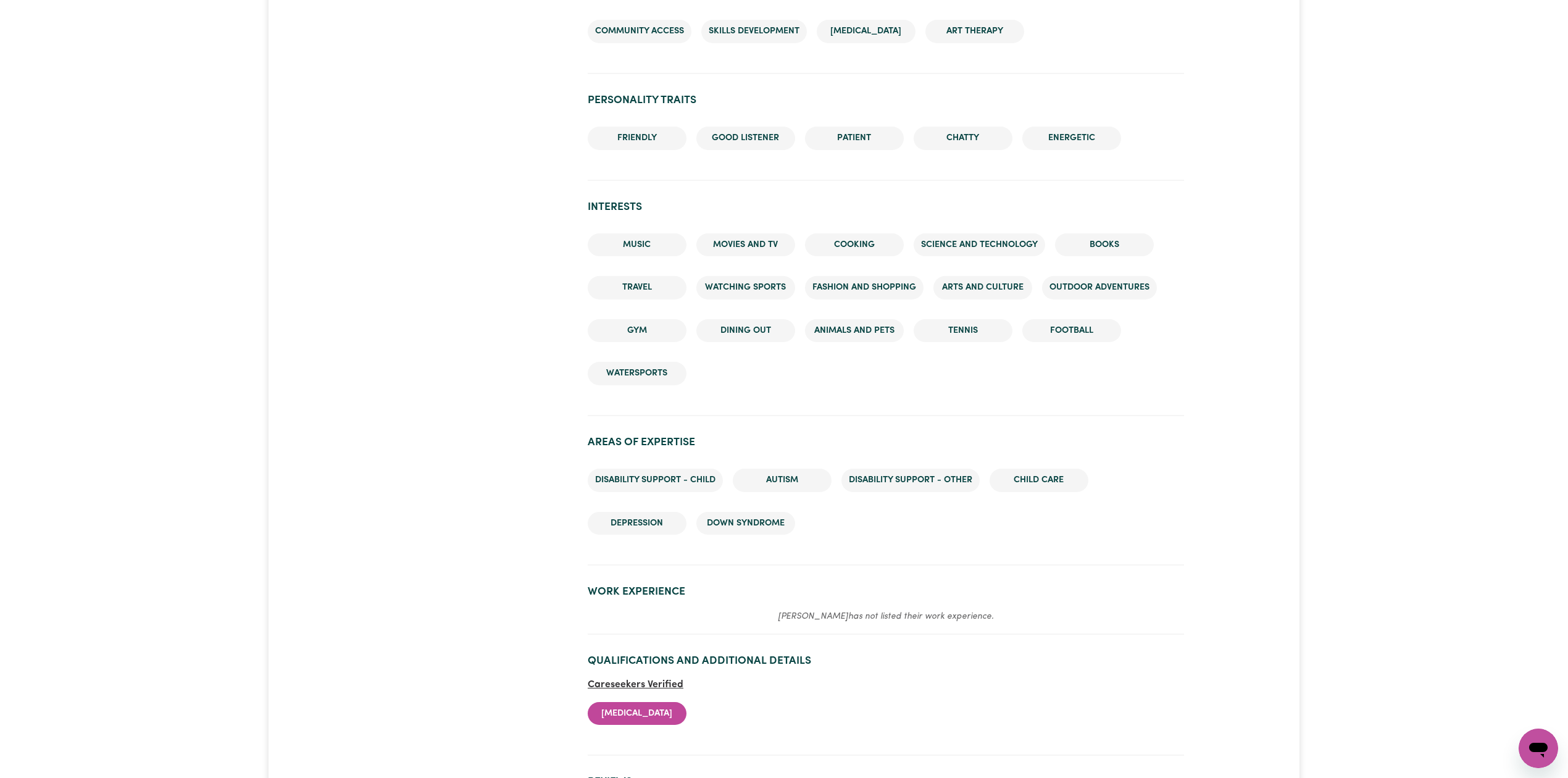
scroll to position [971, 0]
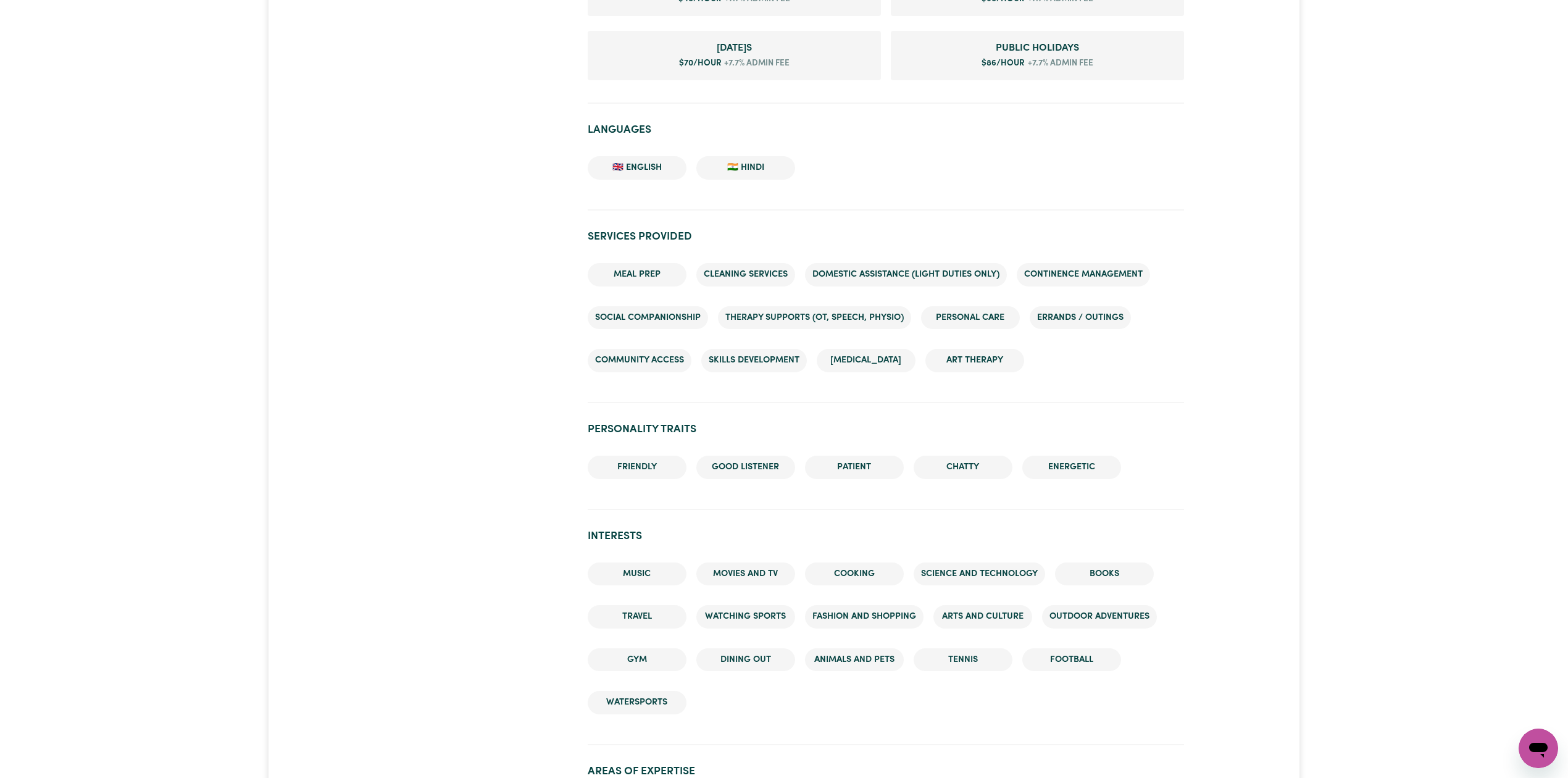
click at [353, 263] on div "Avneet kaur TARNEIT , Victoria 0 hours completed Disability Support Child care …" at bounding box center [784, 198] width 1030 height 2172
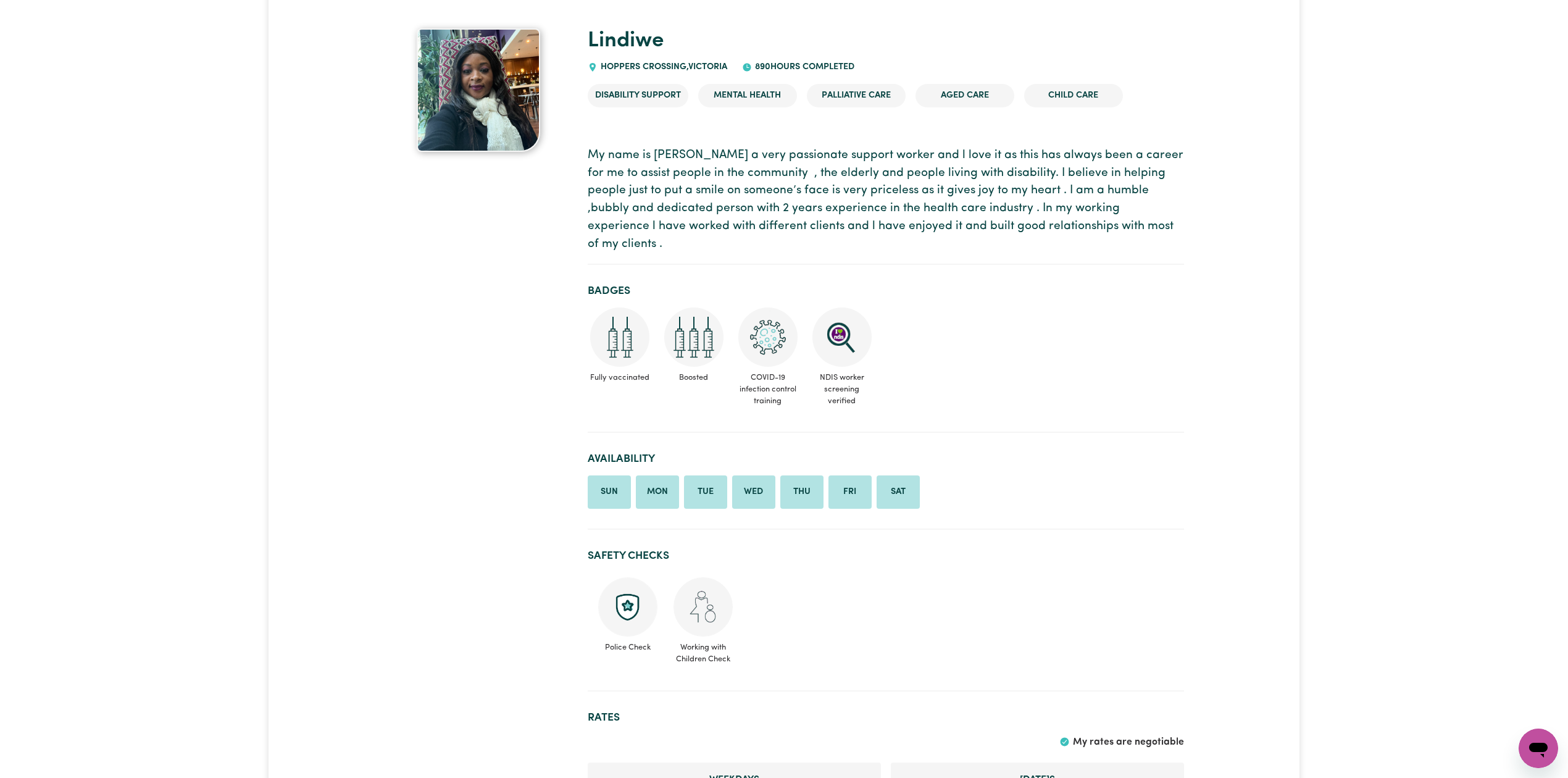
scroll to position [65, 0]
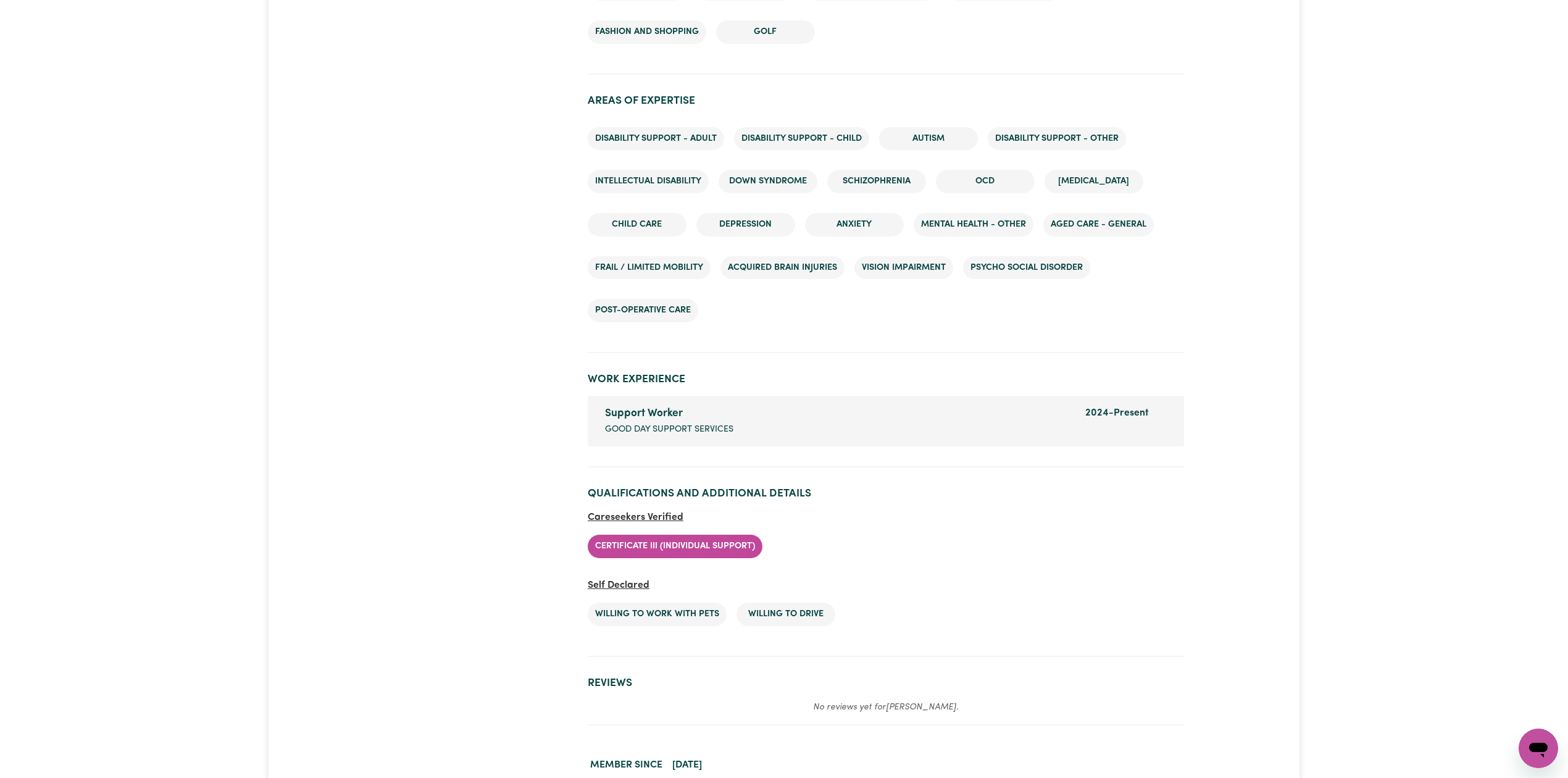
scroll to position [1584, 0]
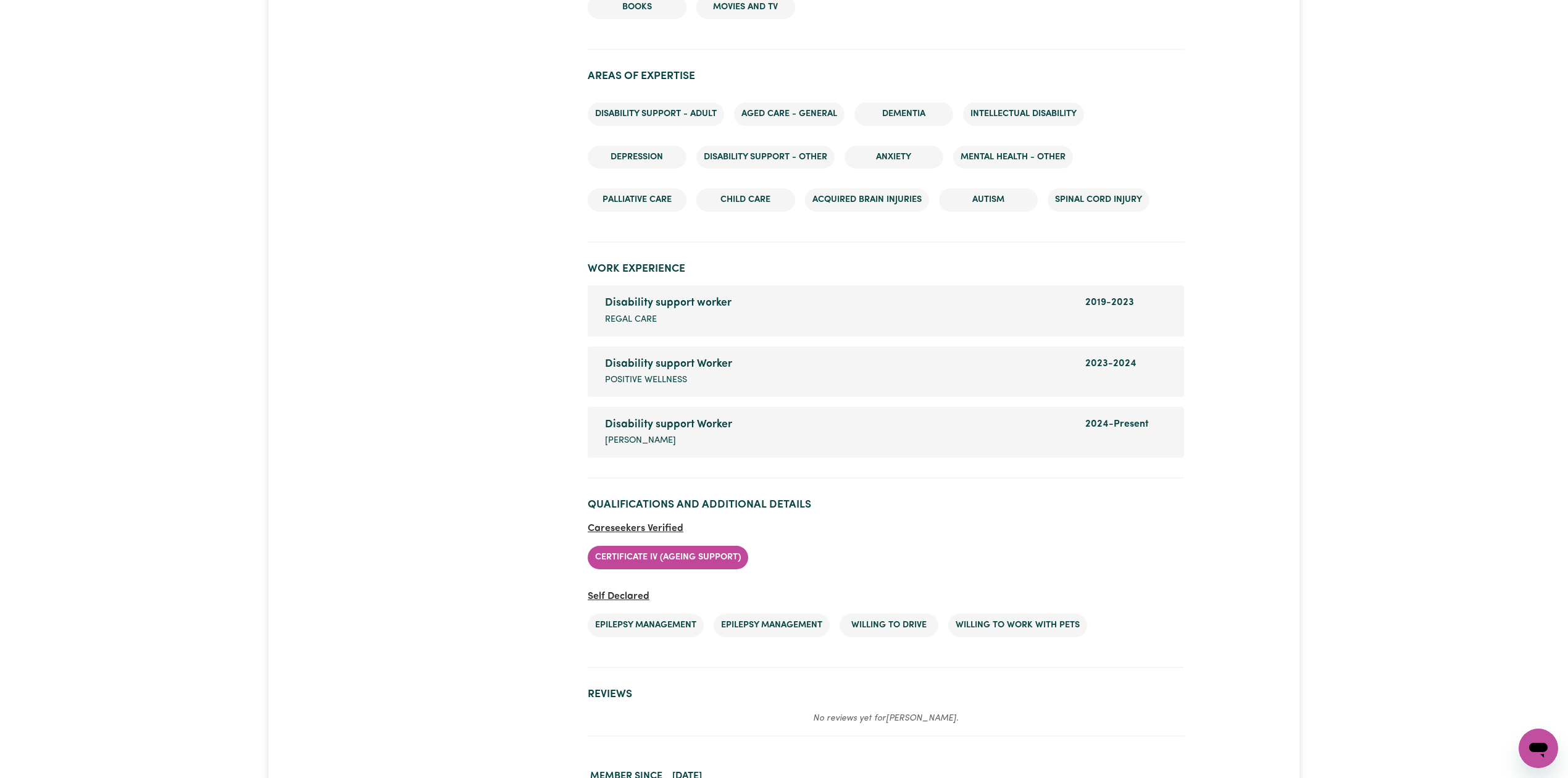
scroll to position [1683, 0]
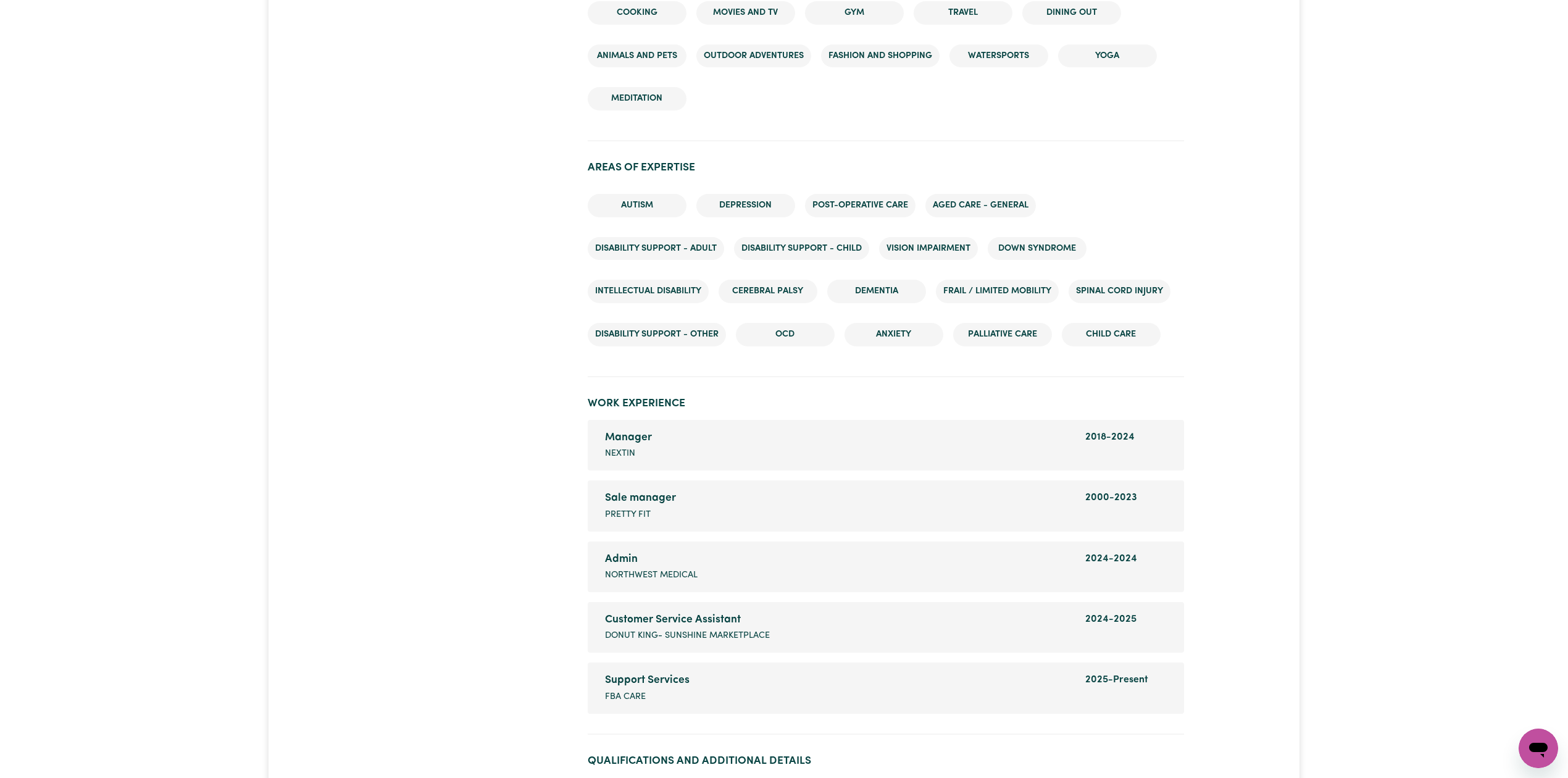
scroll to position [1976, 0]
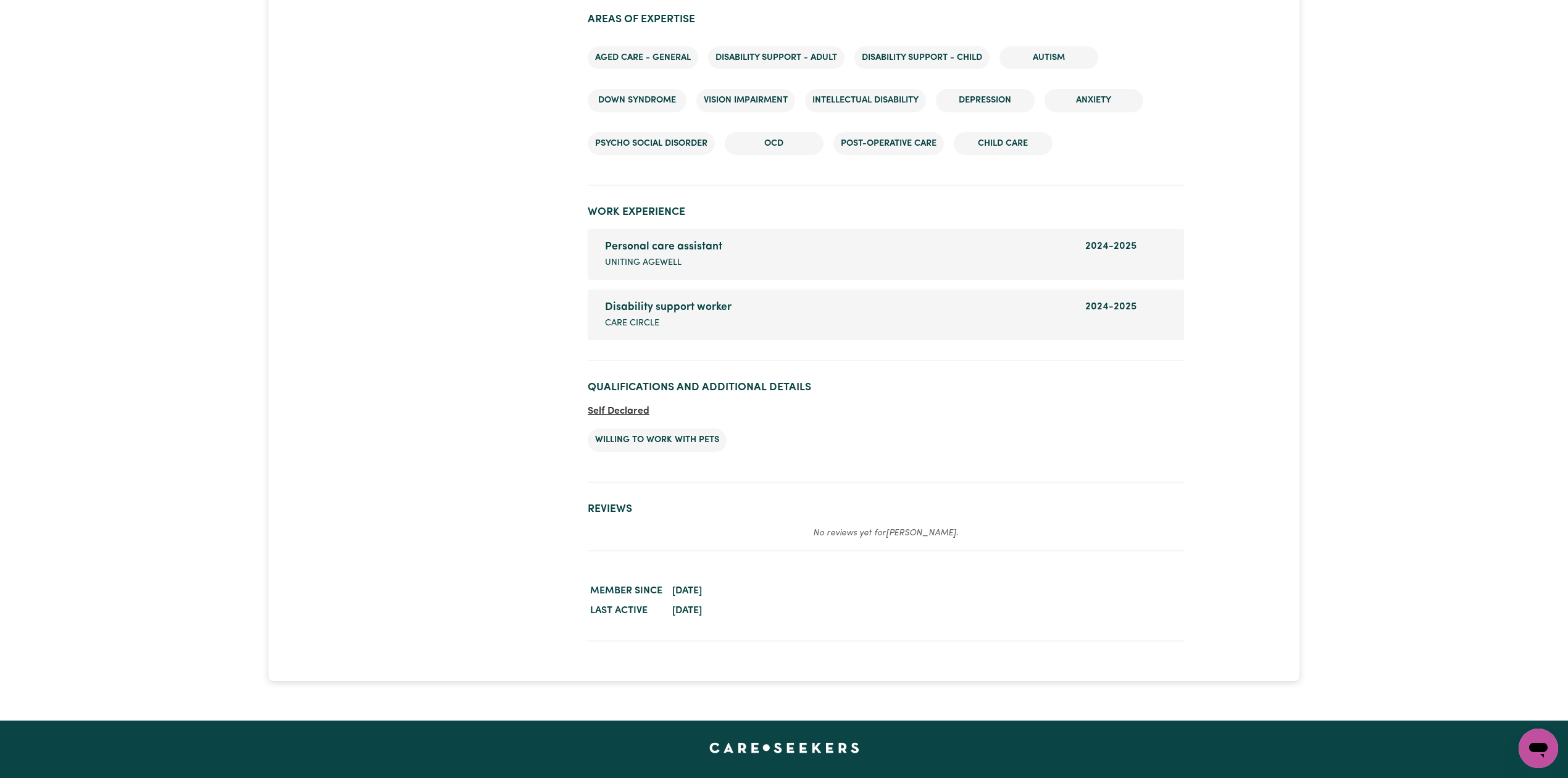
scroll to position [1698, 0]
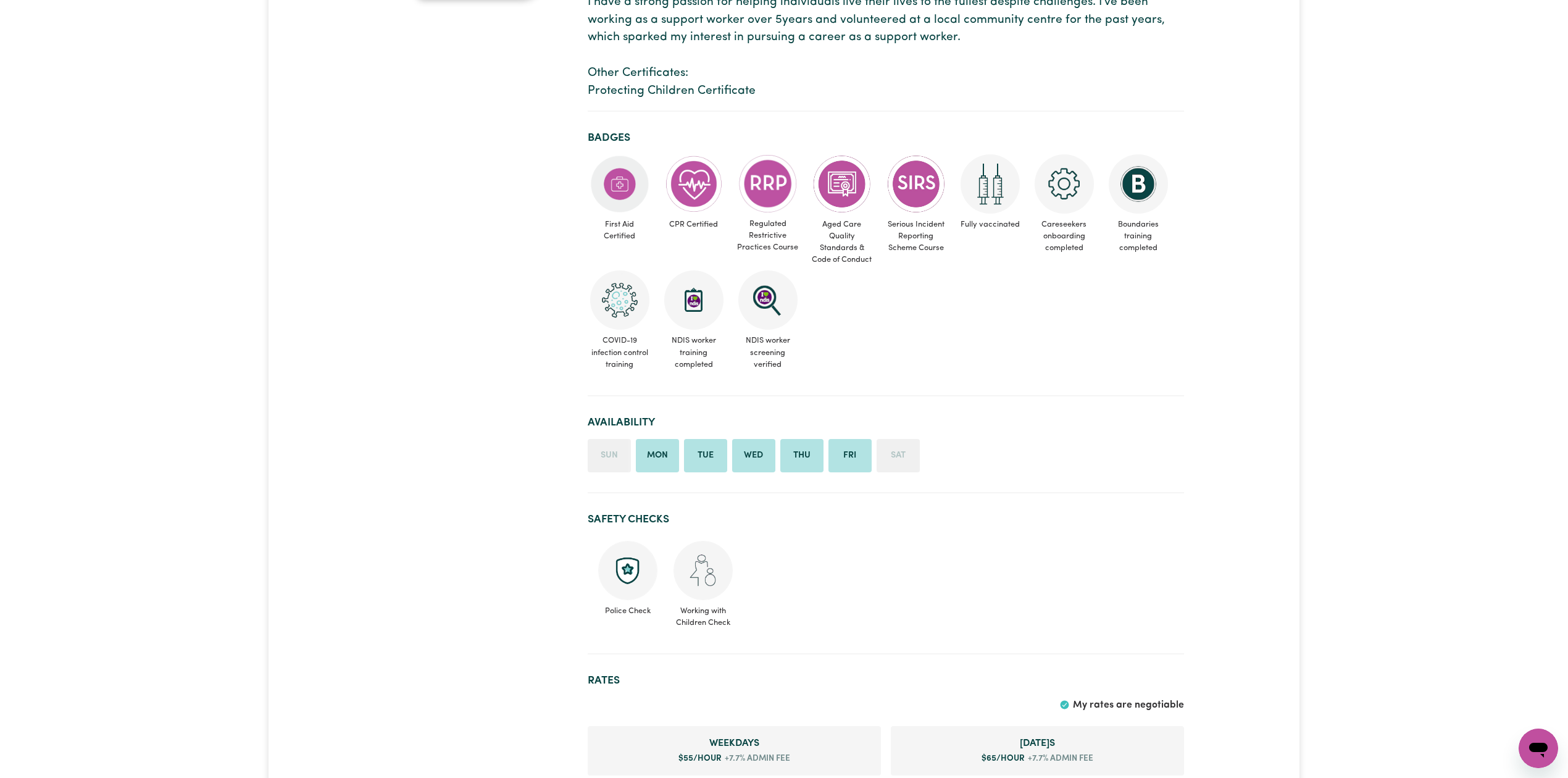
scroll to position [576, 0]
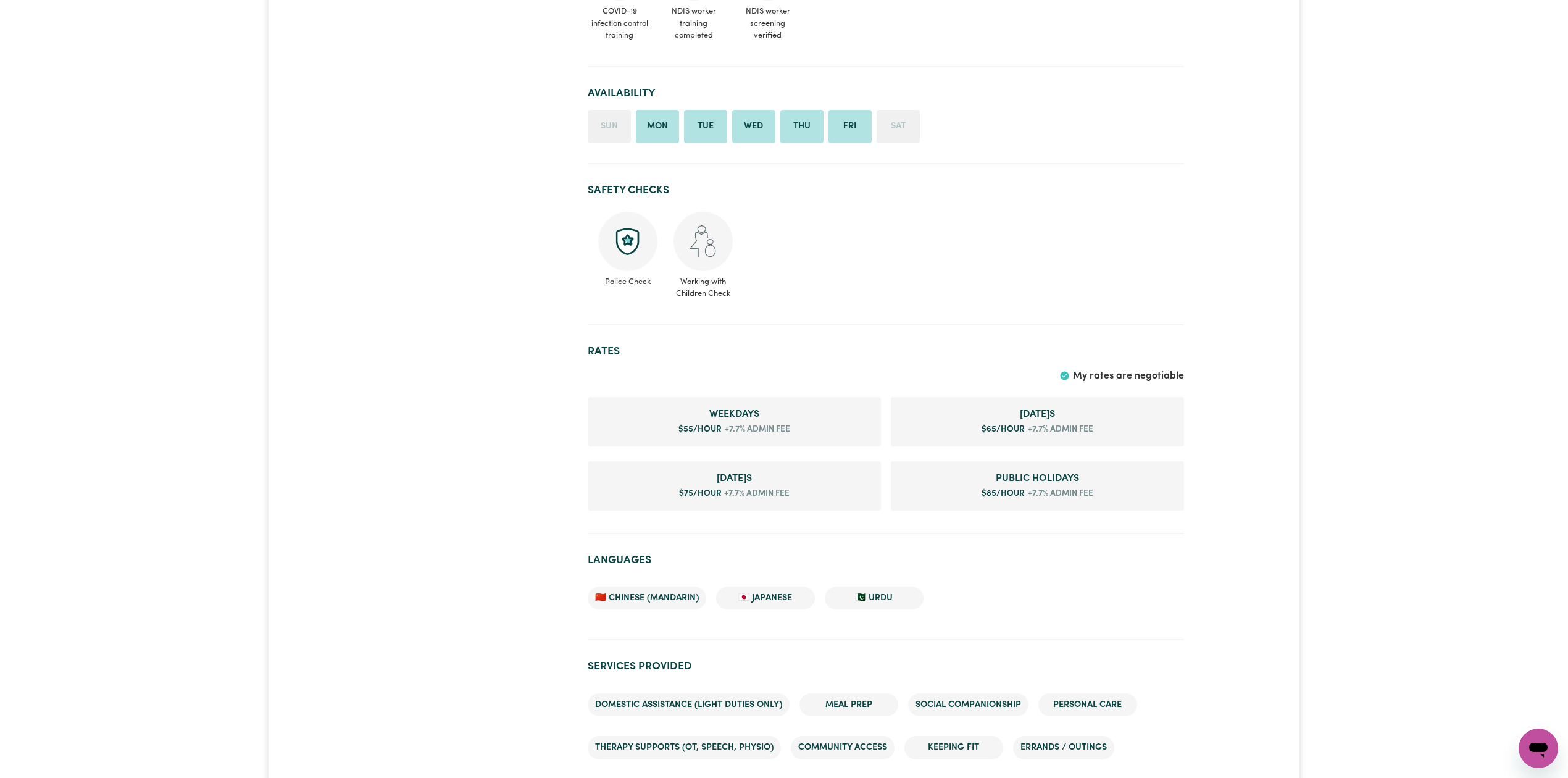
click at [339, 120] on div "Kaede WERRIBEE , [PERSON_NAME] 0 hours completed Aged Care Disability Support M…" at bounding box center [784, 761] width 1030 height 2510
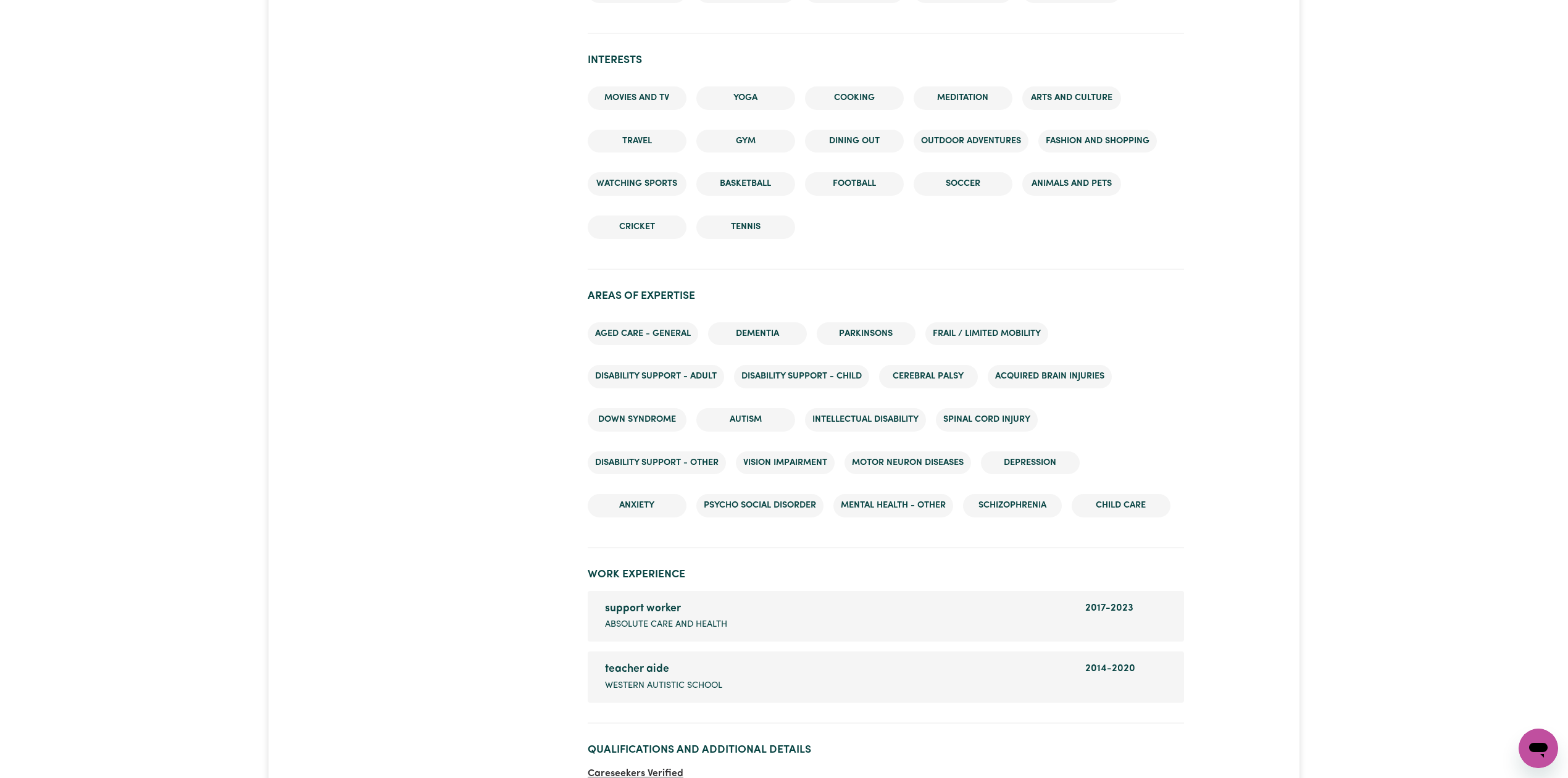
scroll to position [1812, 0]
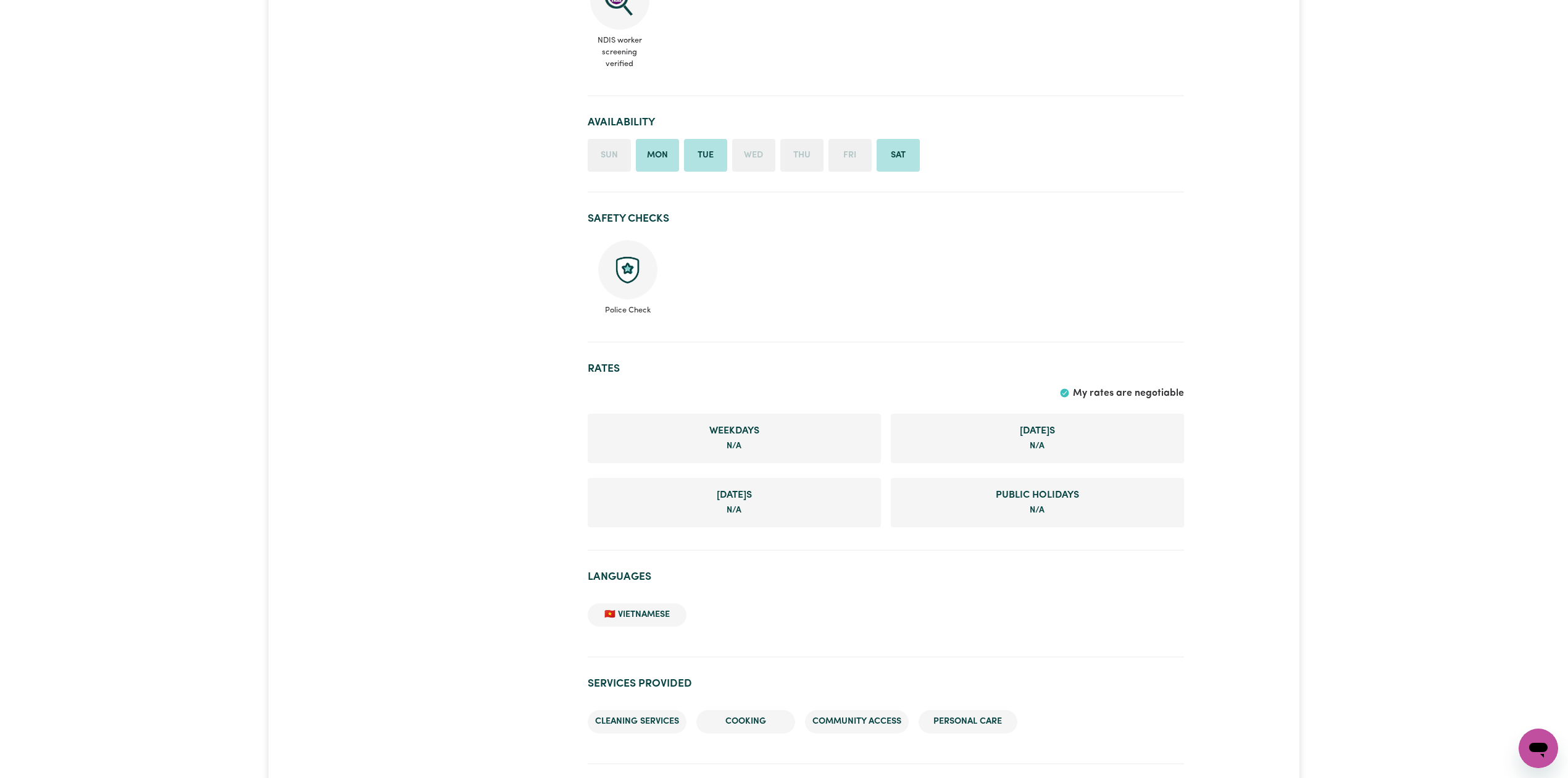
scroll to position [576, 0]
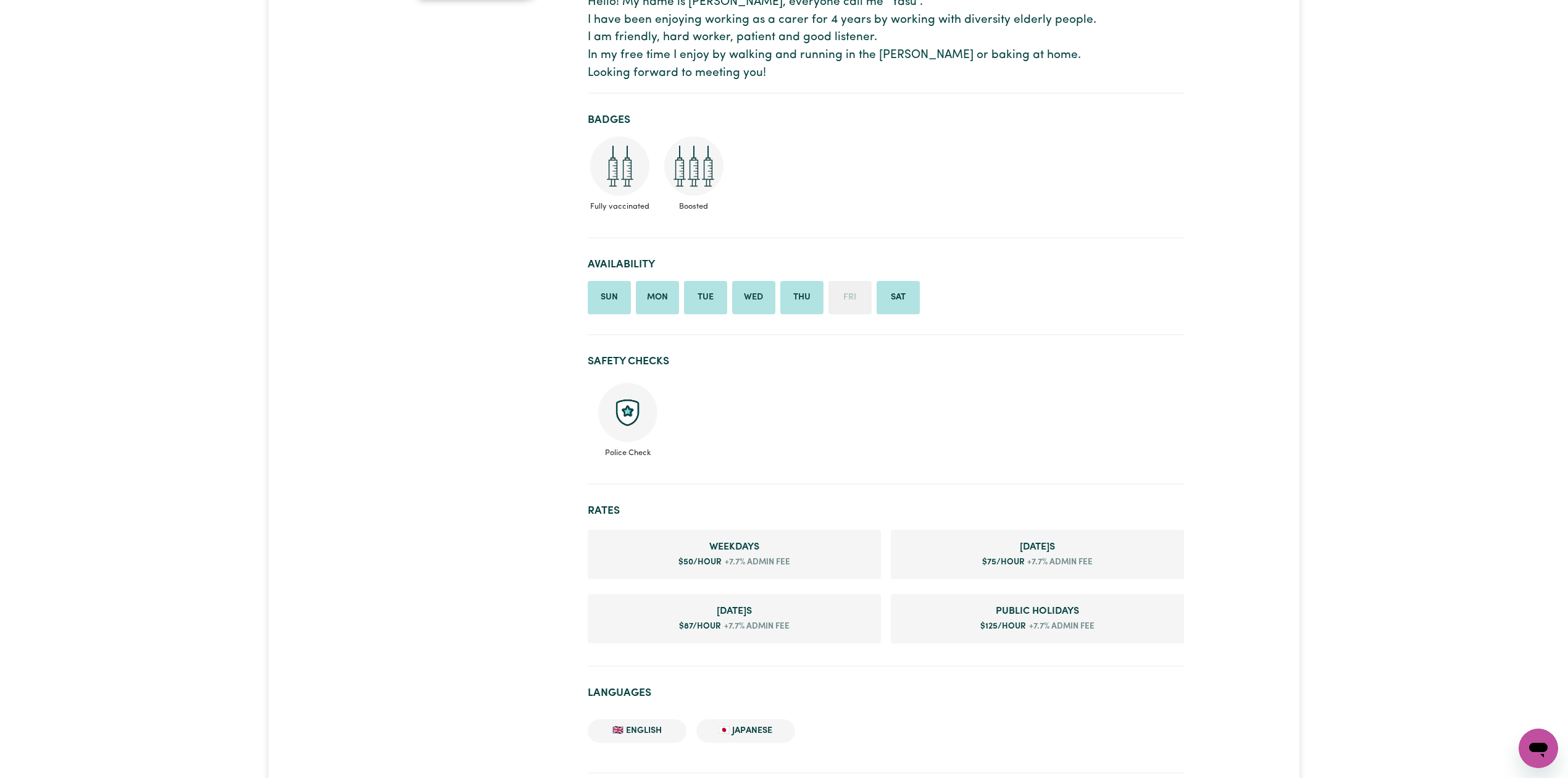
scroll to position [411, 0]
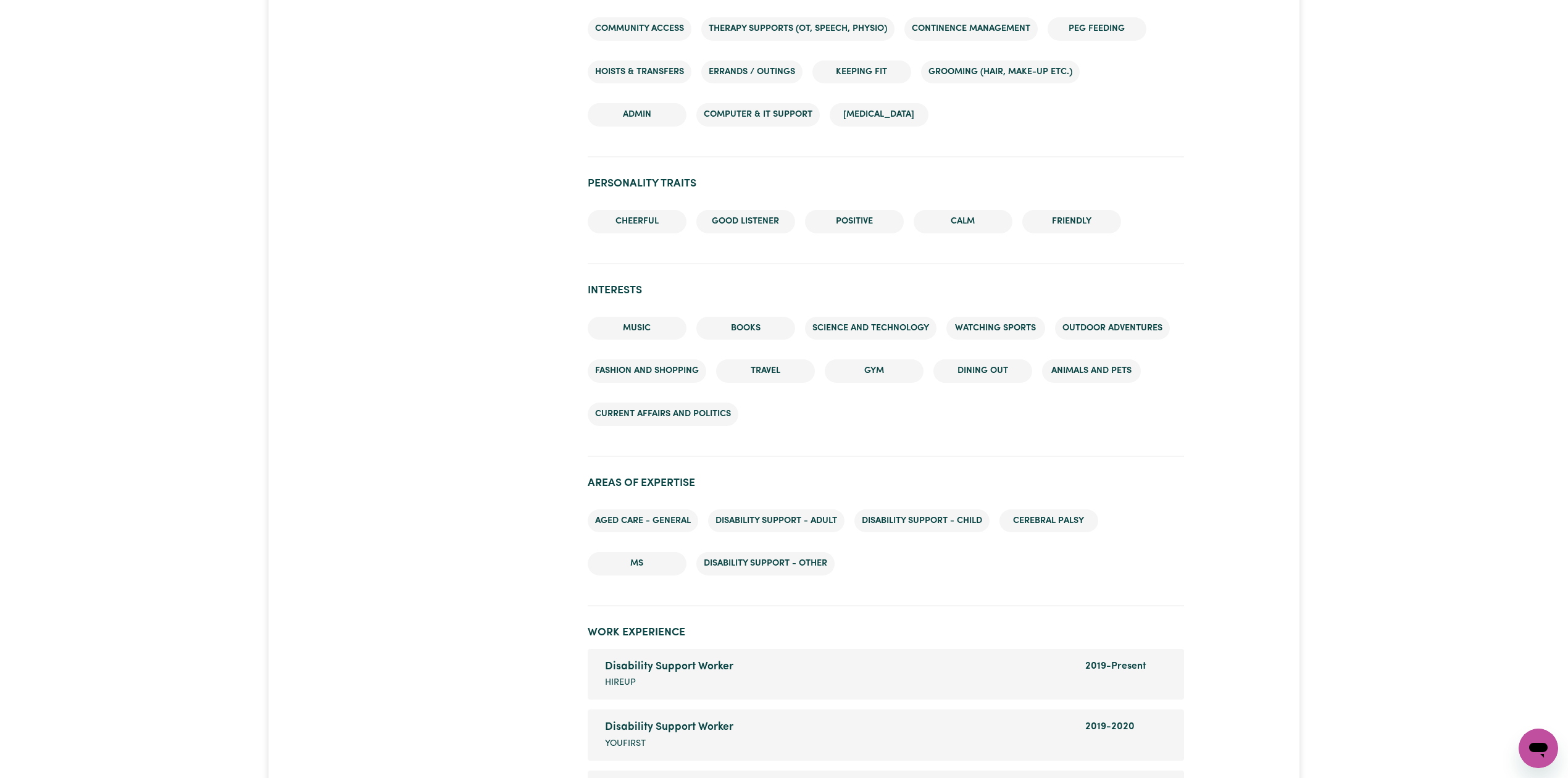
scroll to position [824, 0]
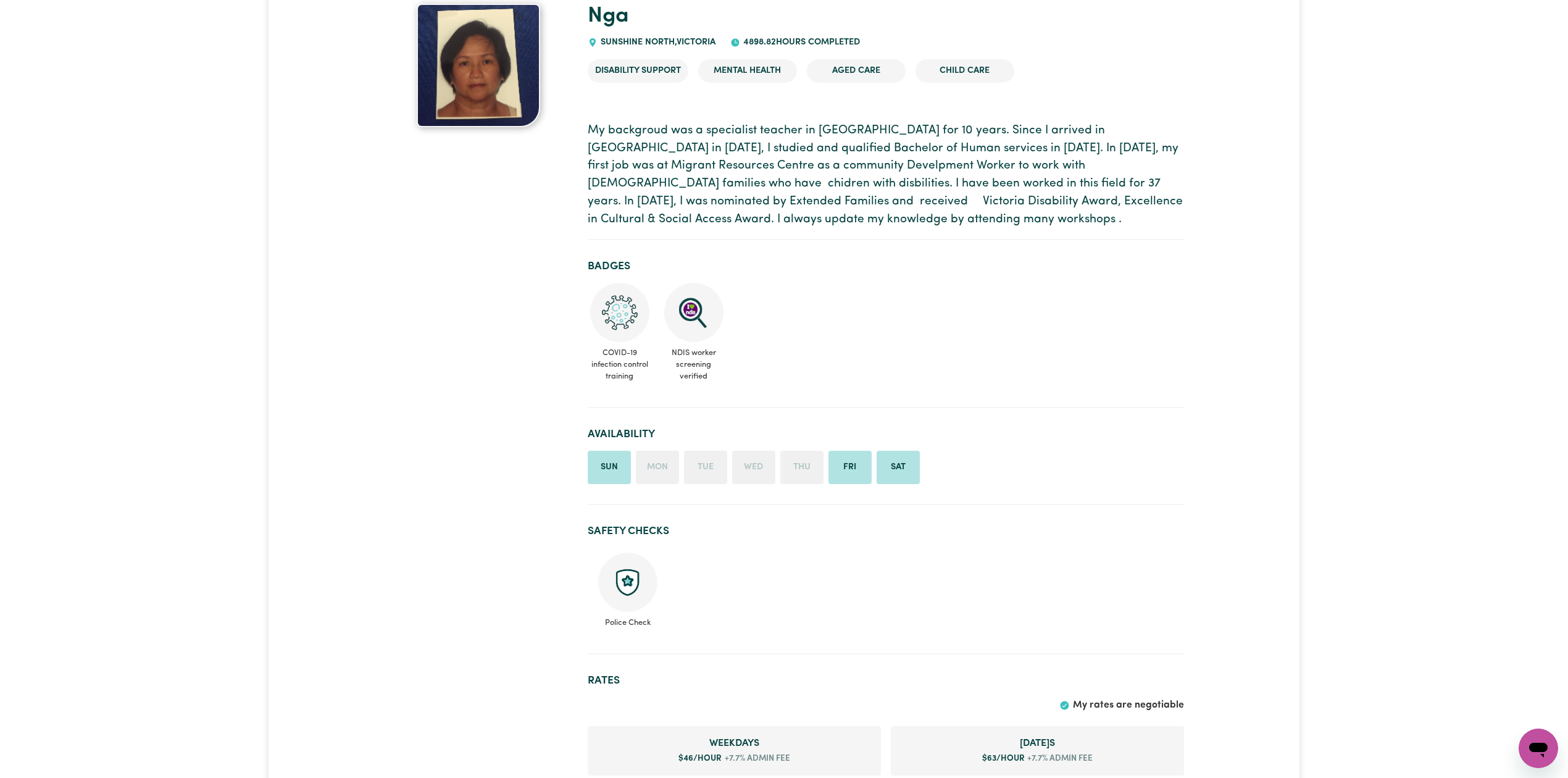
scroll to position [115, 0]
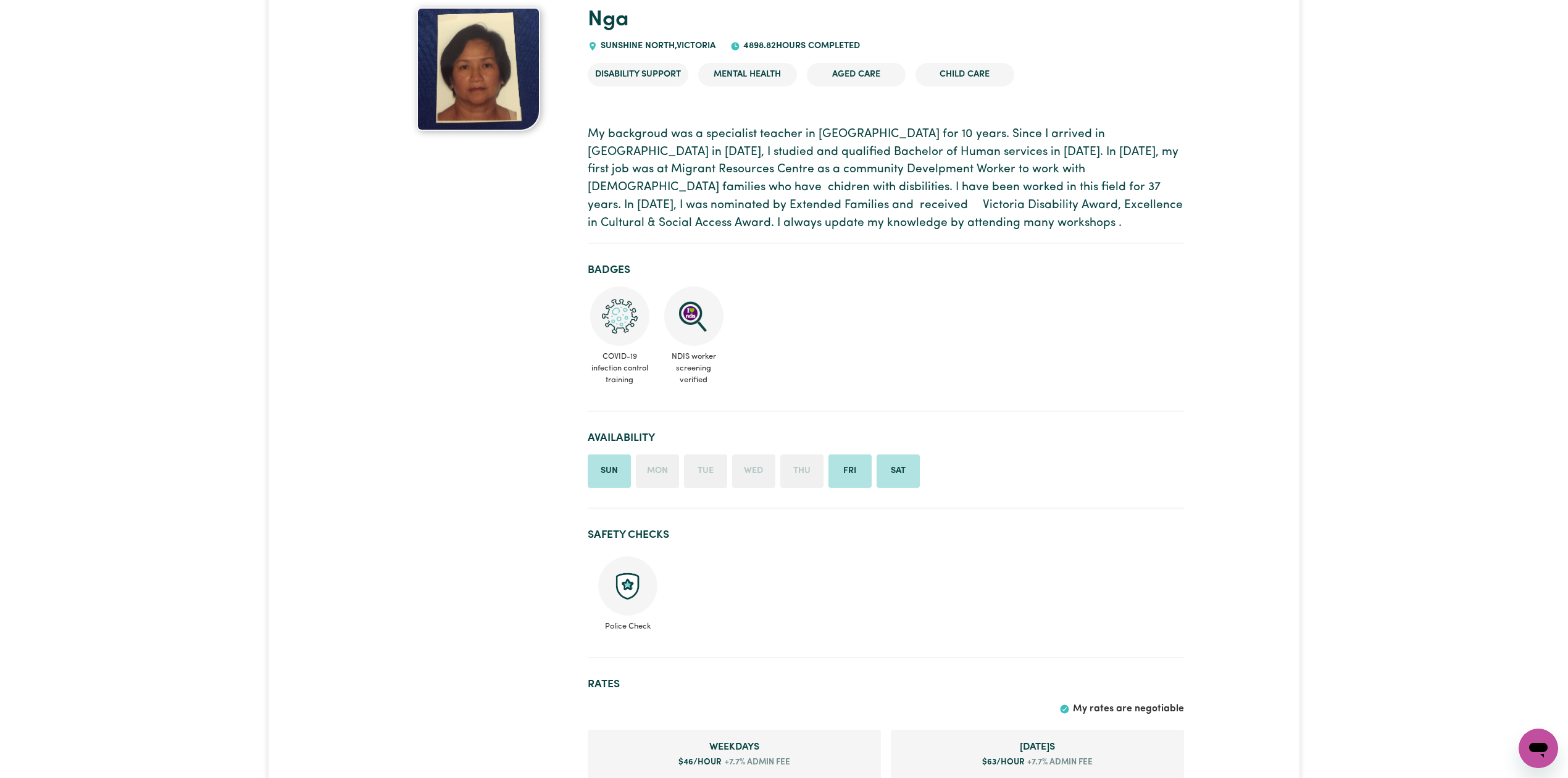
drag, startPoint x: 1575, startPoint y: 67, endPoint x: 1580, endPoint y: 99, distance: 32.4
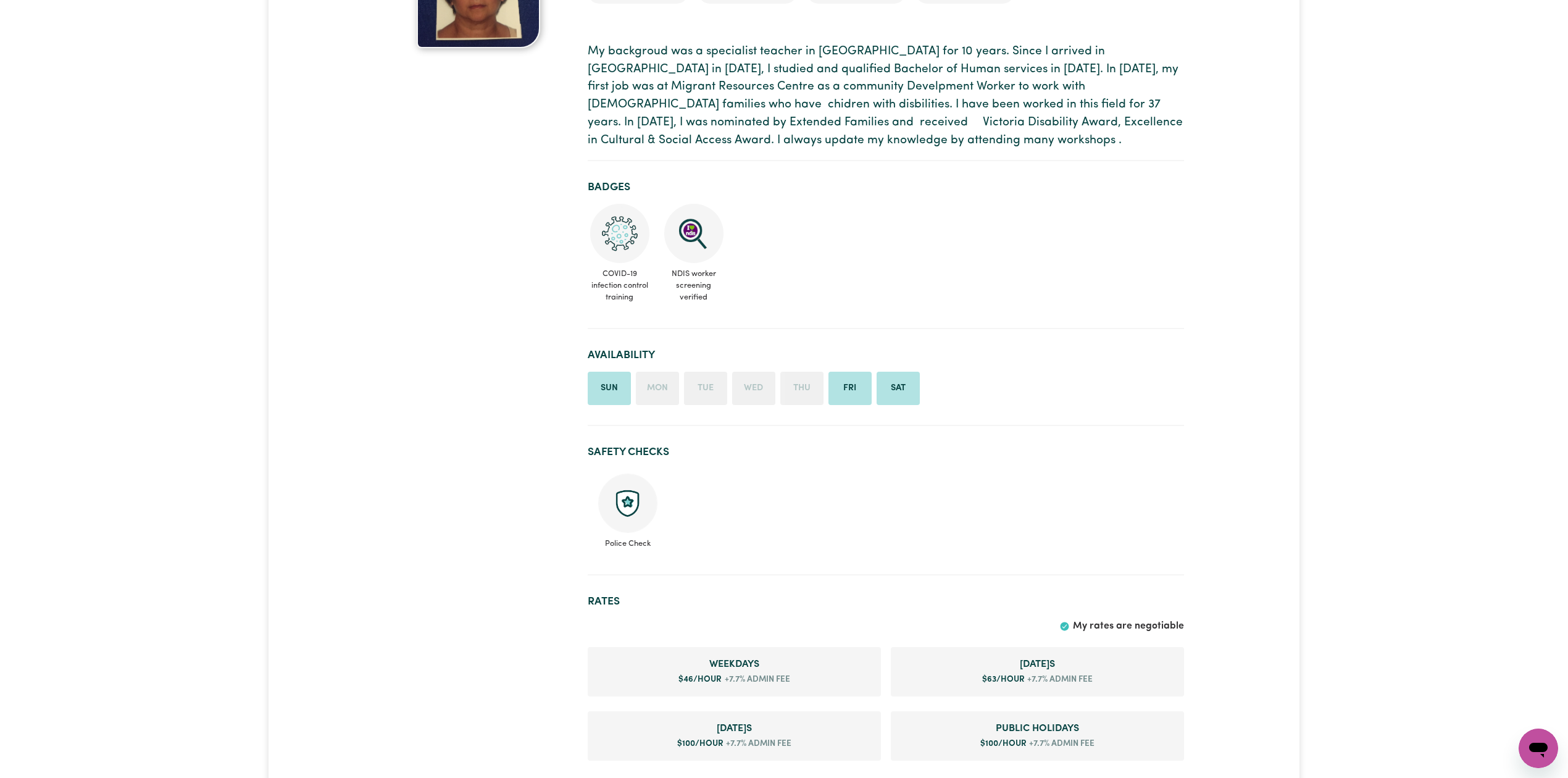
scroll to position [0, 0]
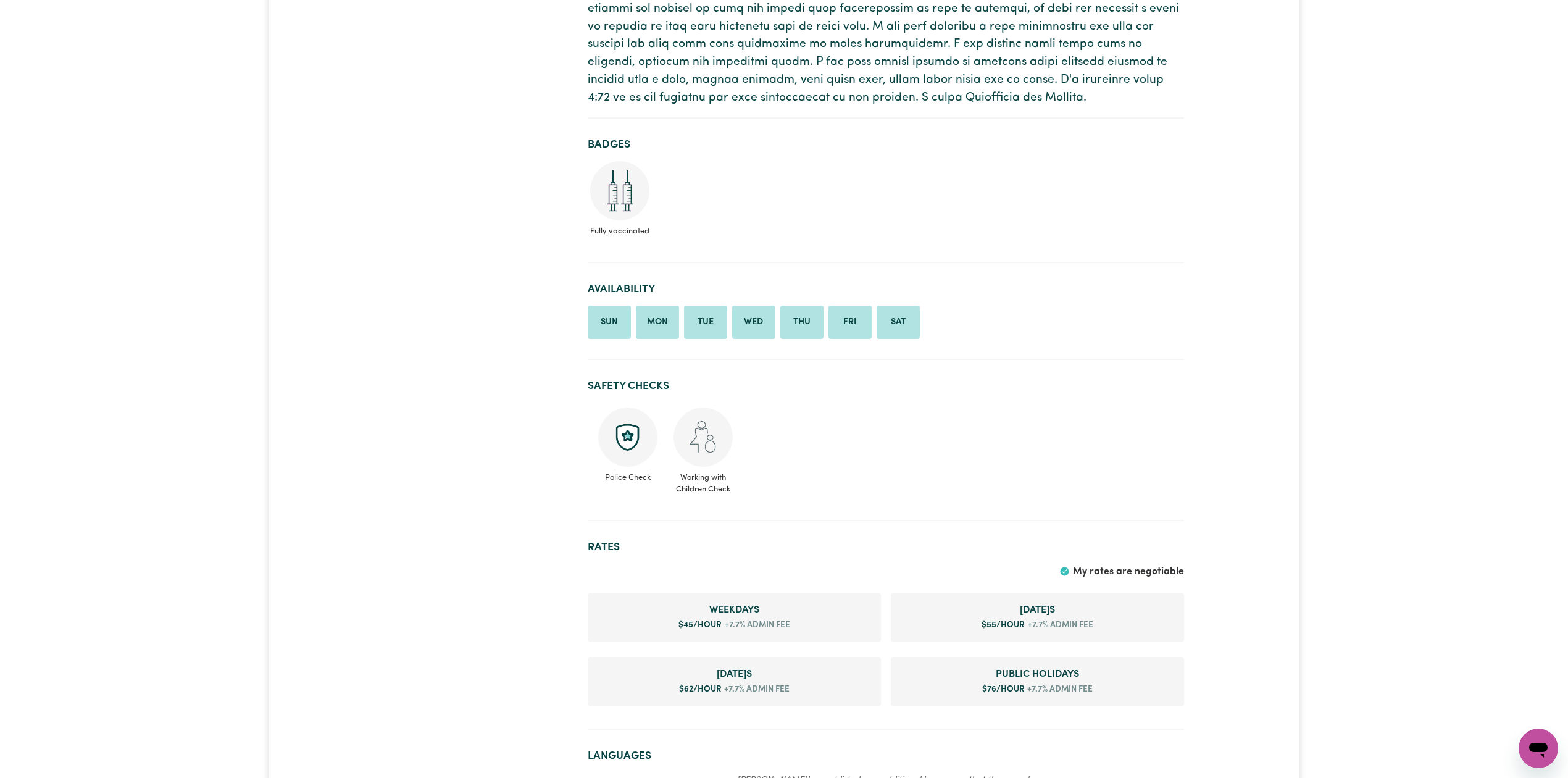
scroll to position [576, 0]
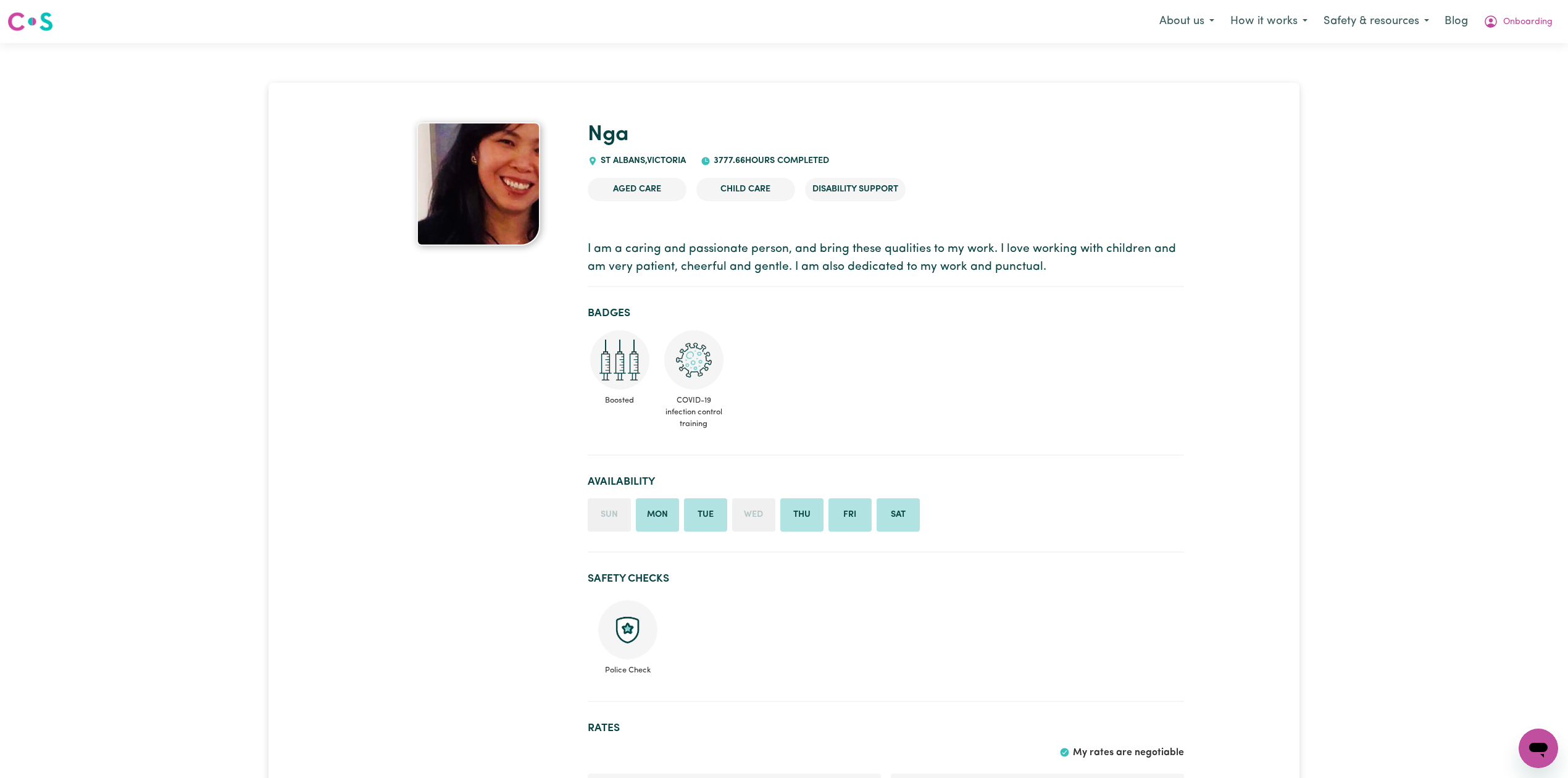
drag, startPoint x: 281, startPoint y: 581, endPoint x: 352, endPoint y: 670, distance: 113.9
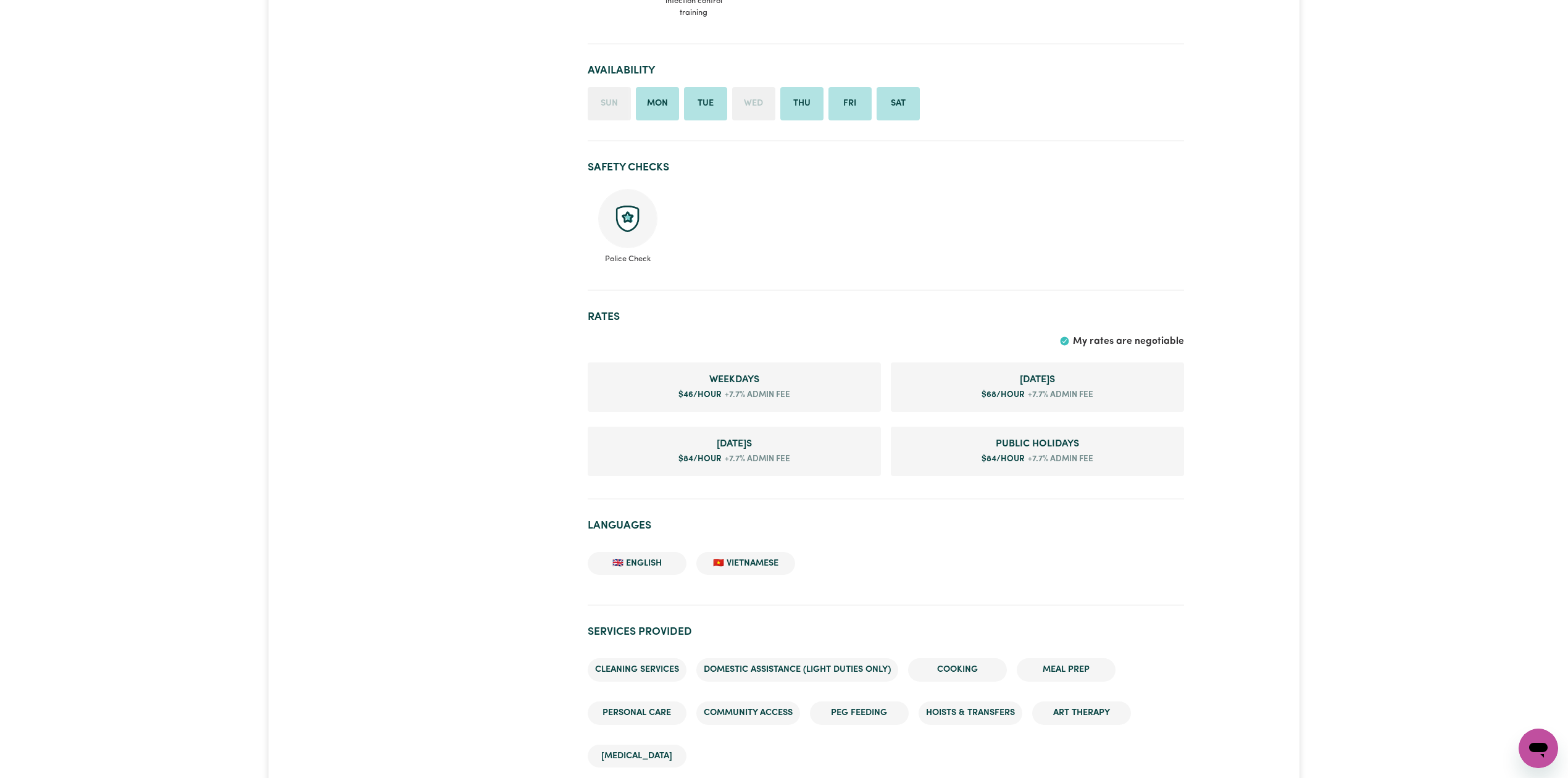
scroll to position [494, 0]
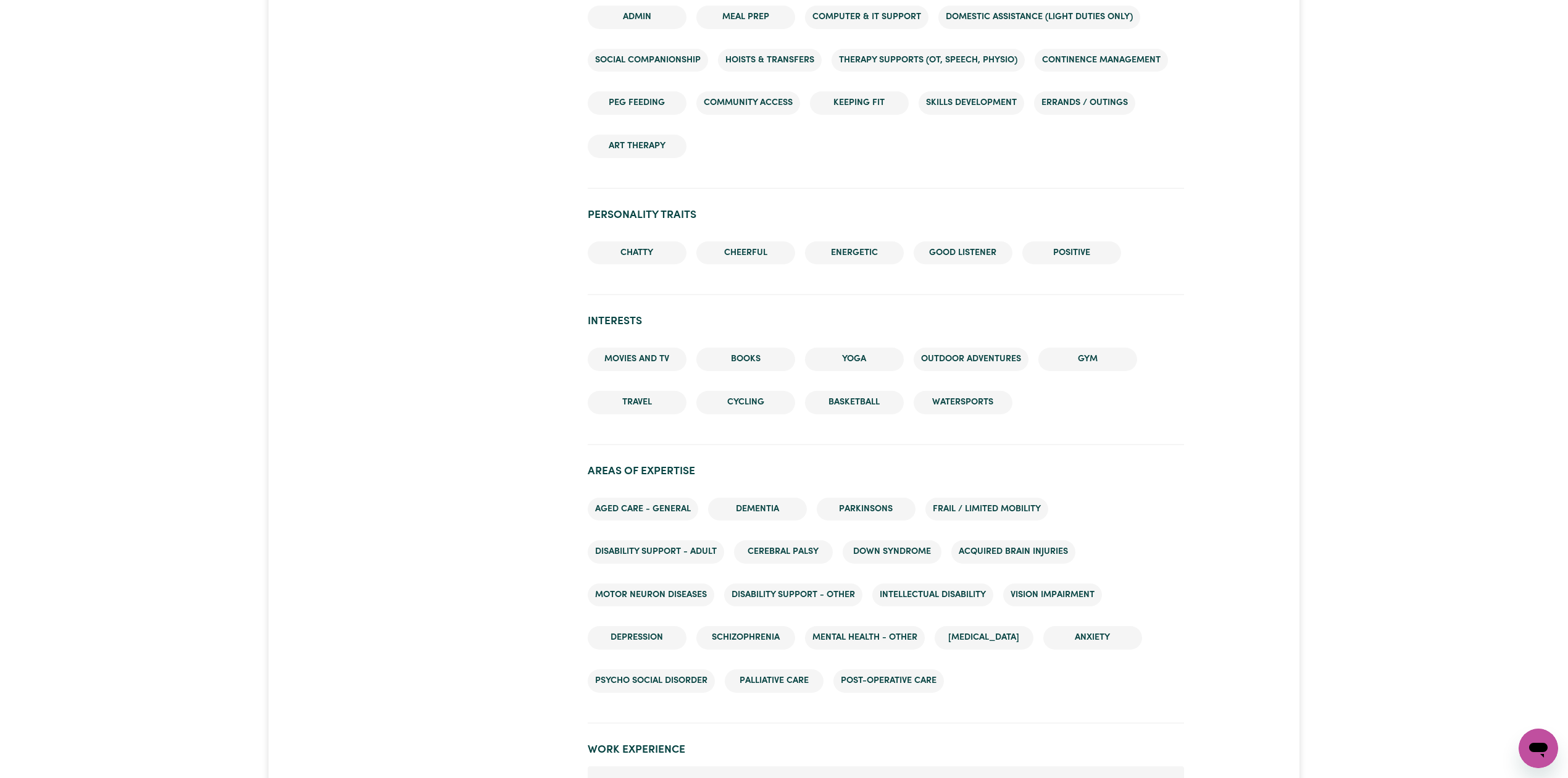
scroll to position [988, 0]
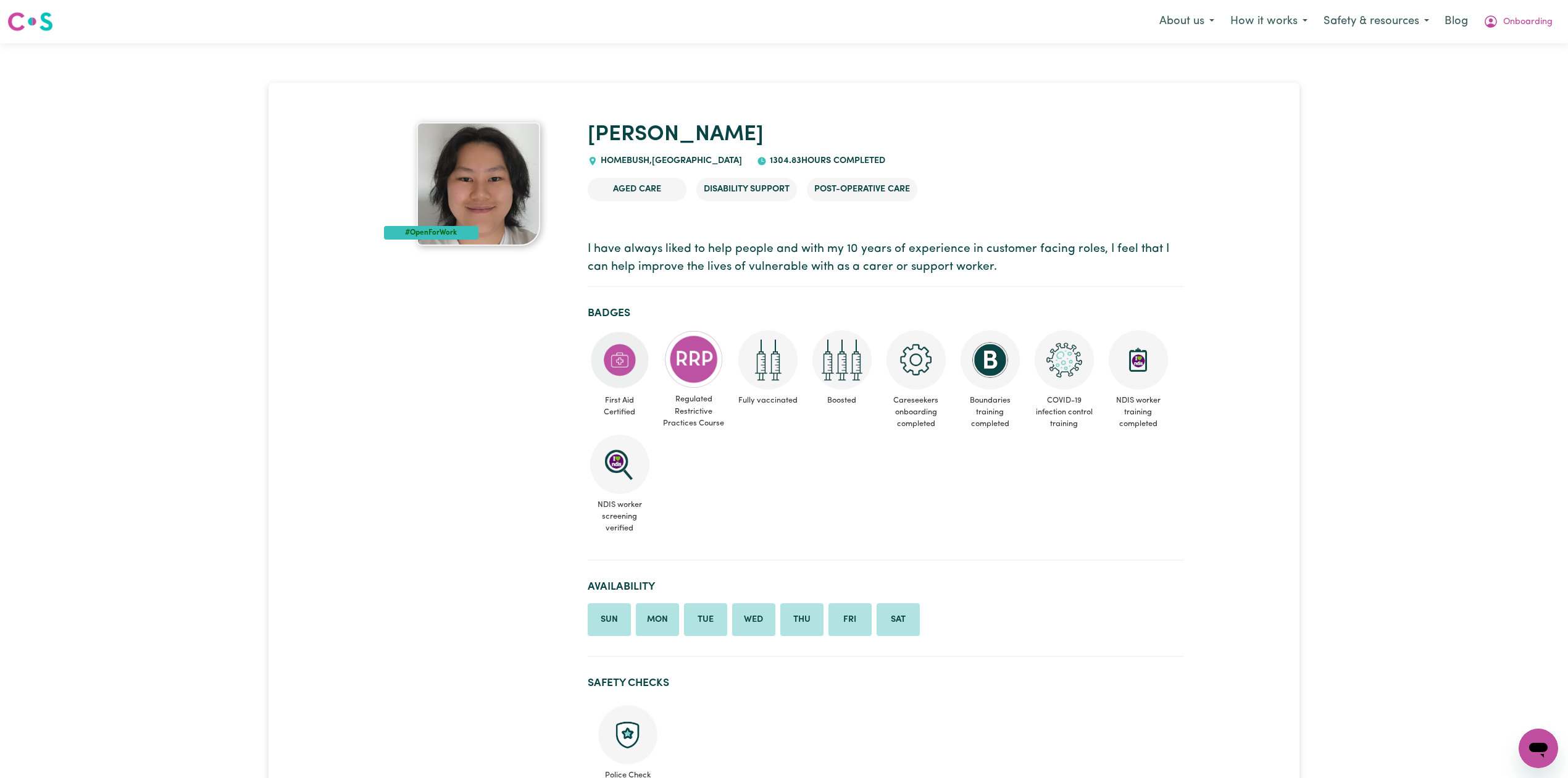
drag, startPoint x: 0, startPoint y: 0, endPoint x: 1580, endPoint y: 33, distance: 1580.3
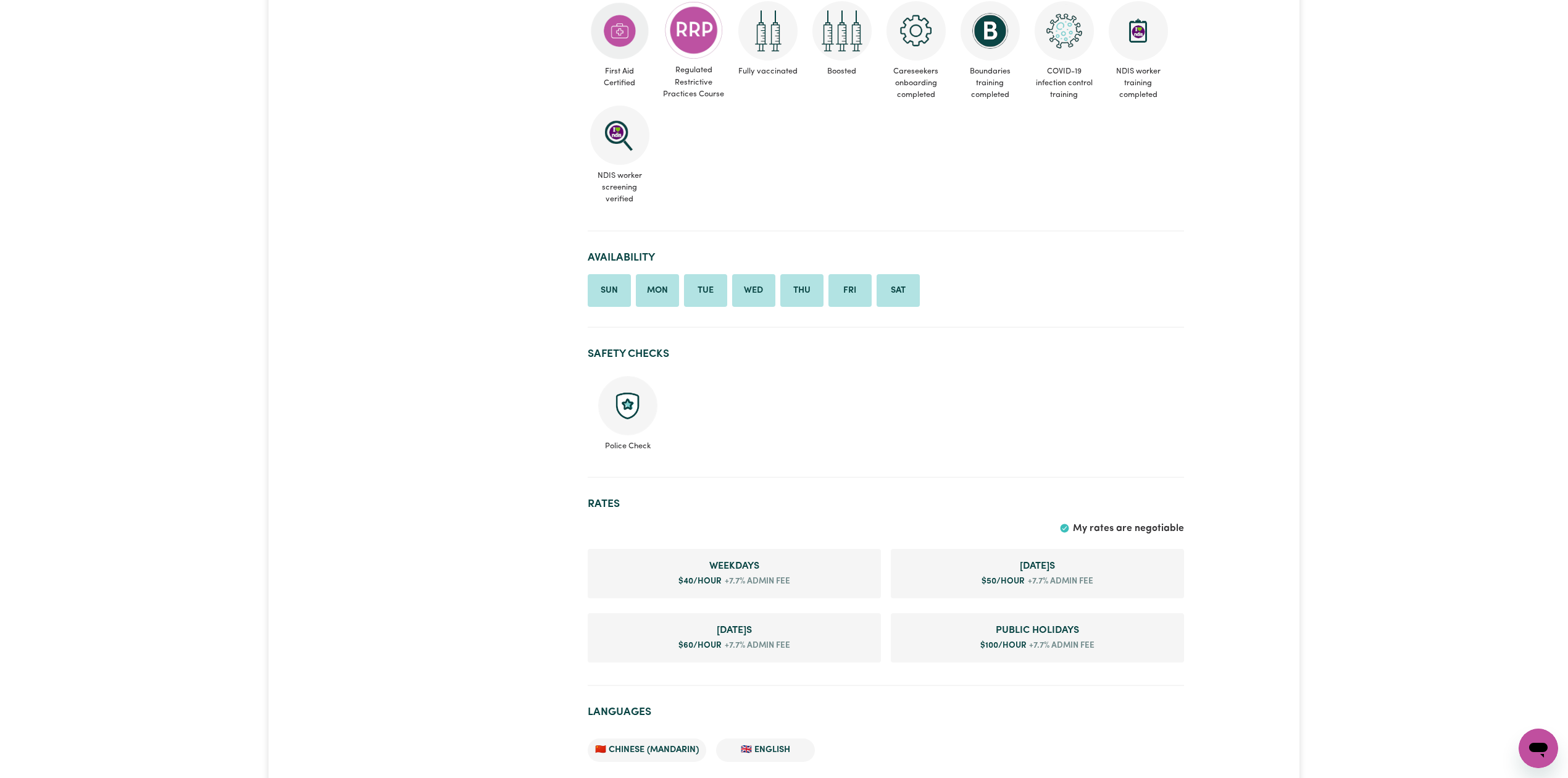
scroll to position [494, 0]
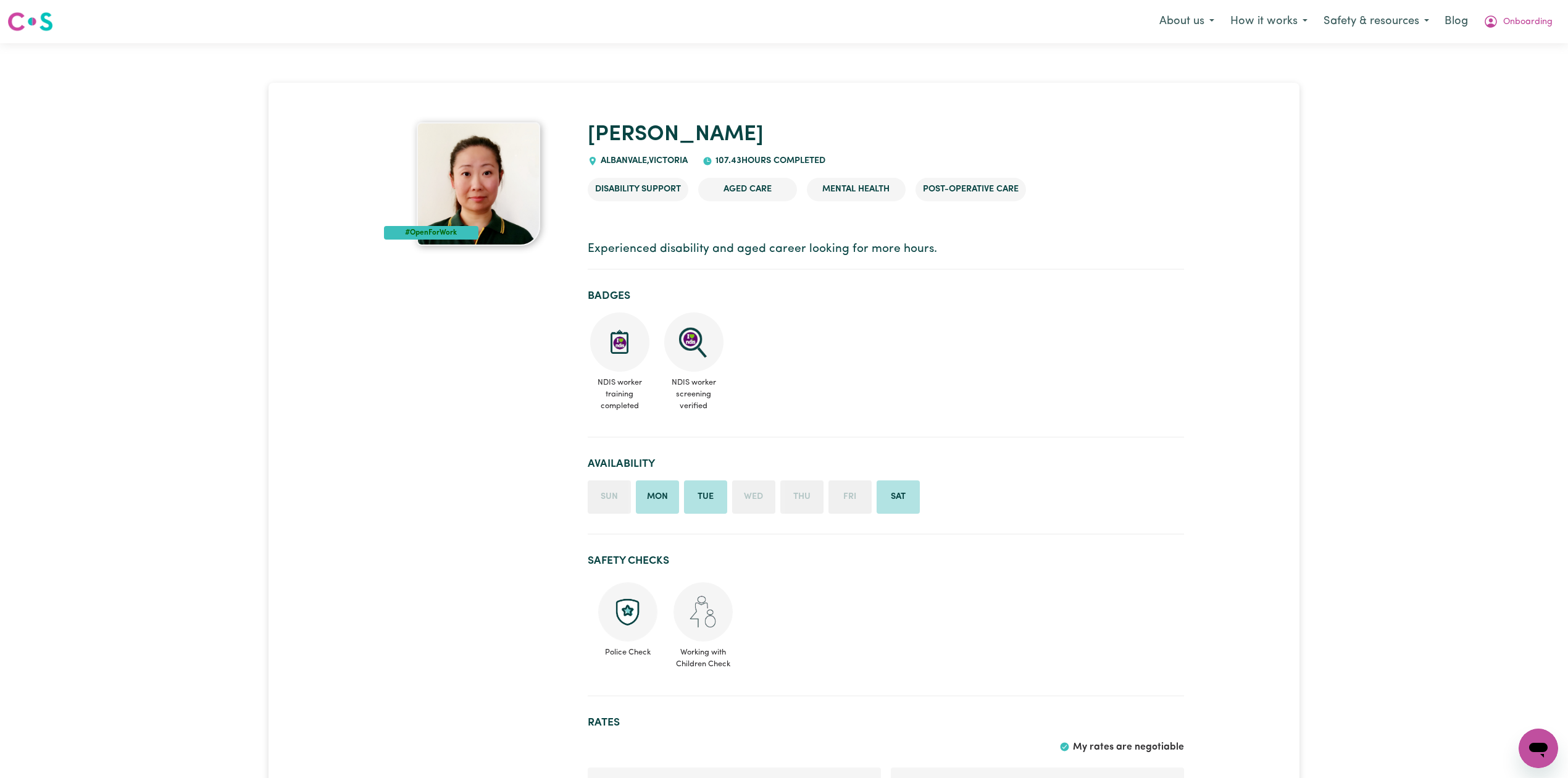
drag, startPoint x: 1572, startPoint y: 45, endPoint x: 1578, endPoint y: -15, distance: 60.3
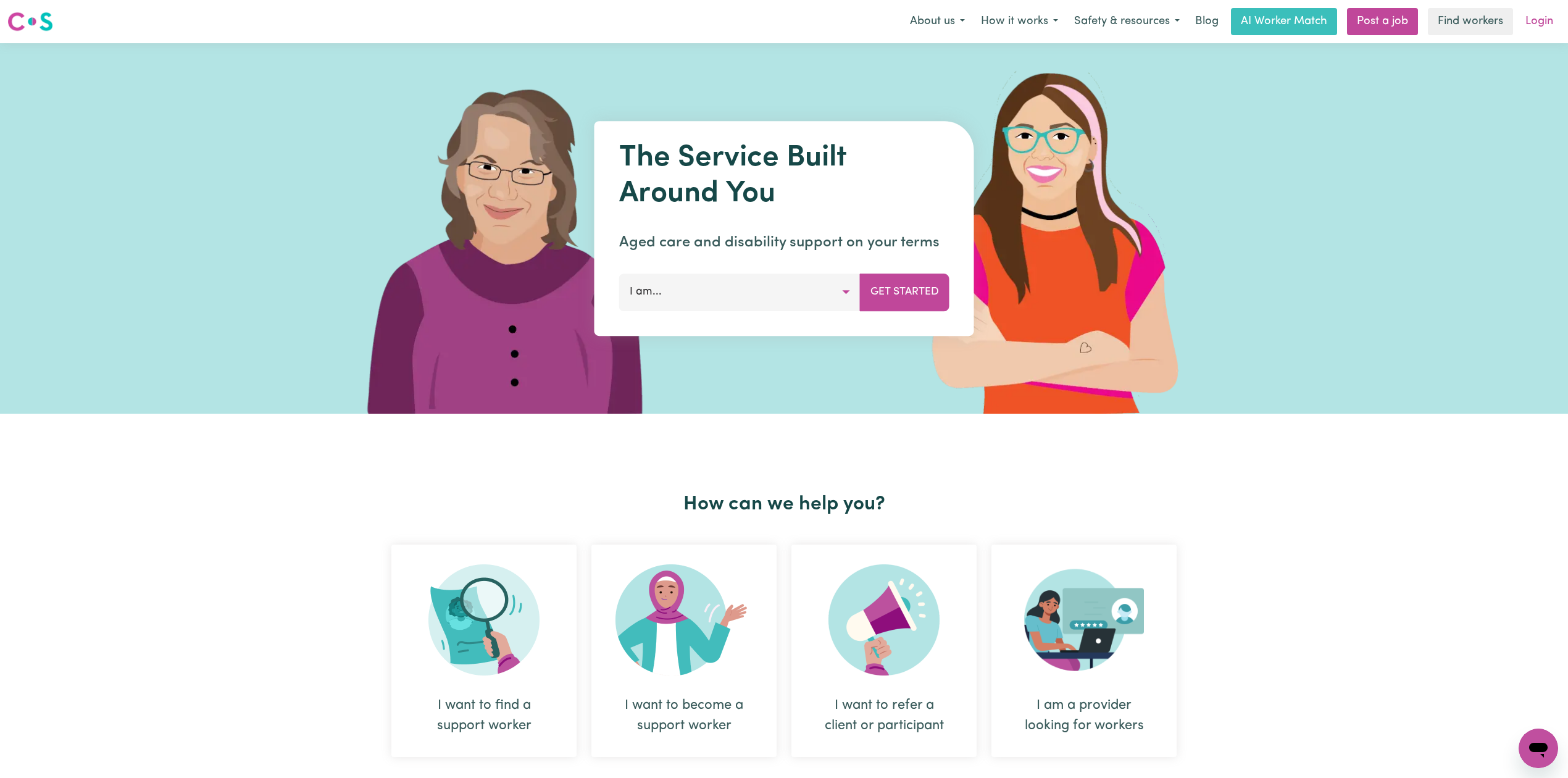
click at [1542, 13] on link "Login" at bounding box center [1539, 22] width 42 height 27
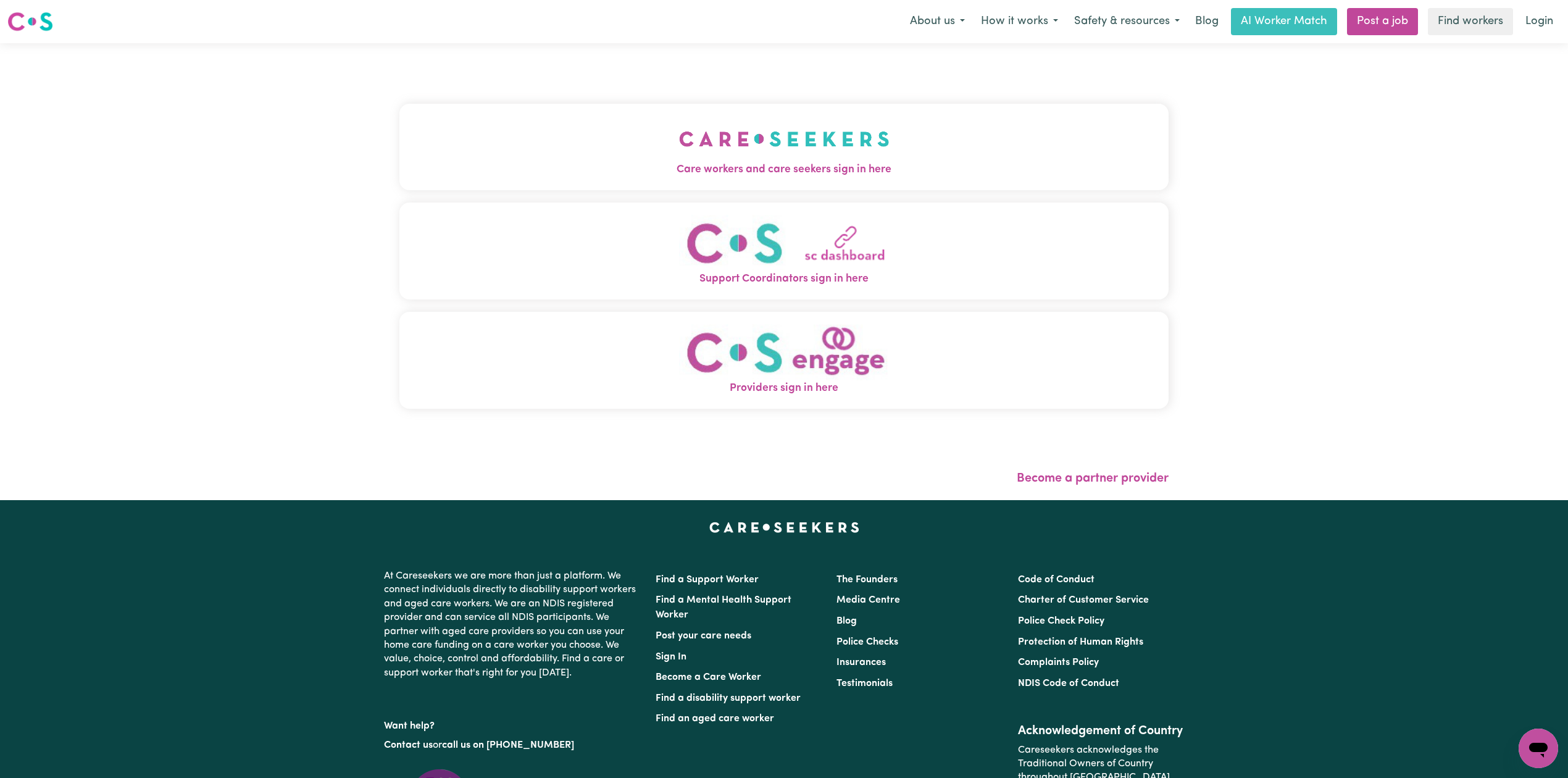
click at [554, 94] on div "Care workers and care seekers sign in here Support Coordinators sign in here Pr…" at bounding box center [784, 262] width 770 height 389
click at [434, 154] on button "Care workers and care seekers sign in here" at bounding box center [784, 146] width 770 height 86
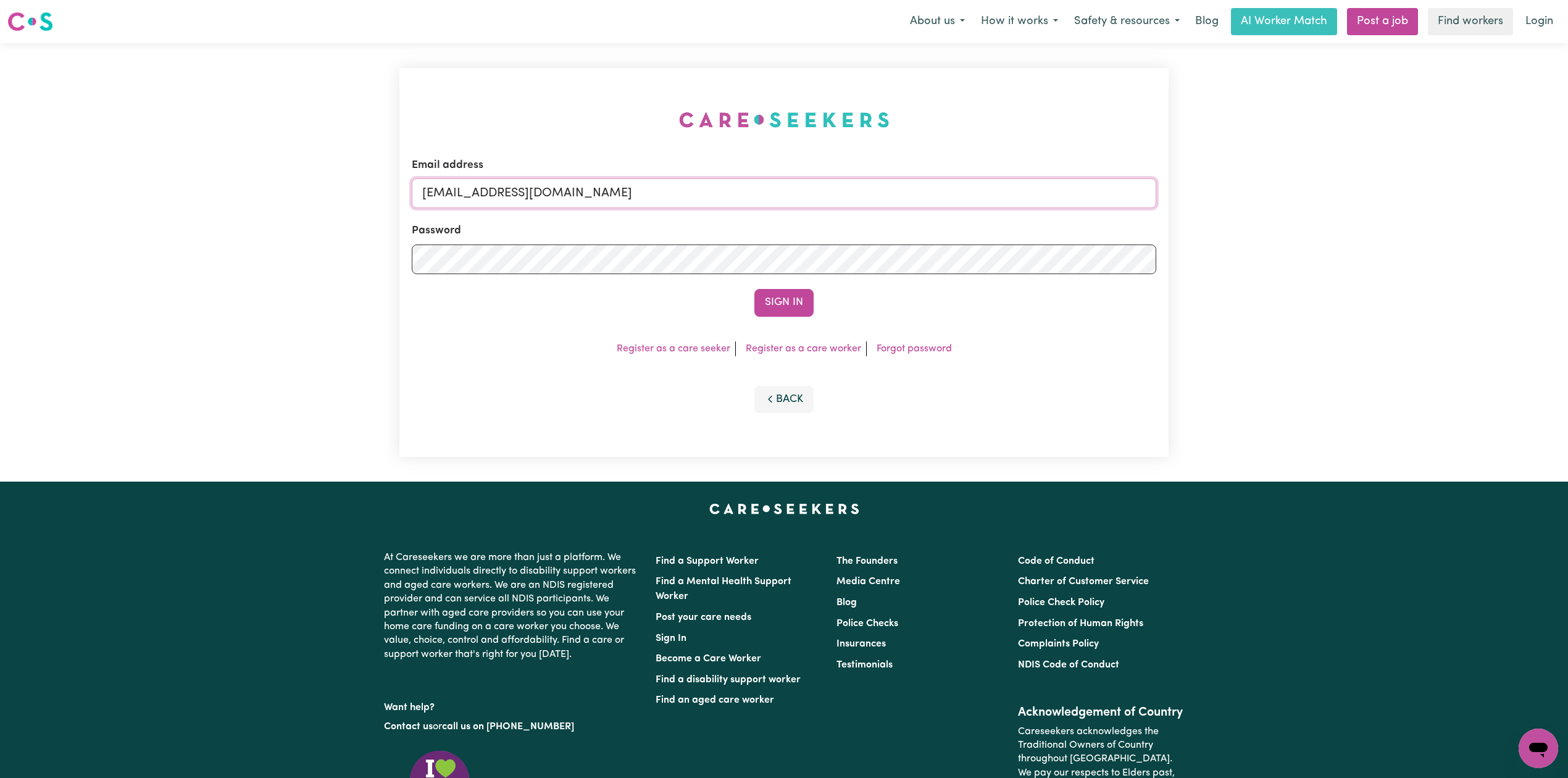
click at [522, 181] on input "[EMAIL_ADDRESS][DOMAIN_NAME]" at bounding box center [784, 194] width 745 height 30
click at [485, 189] on input "Superuser~[EMAIL_ADDRESS][DOMAIN_NAME]" at bounding box center [784, 194] width 745 height 30
click at [501, 195] on input "Superuser~[EMAIL_ADDRESS][DOMAIN_NAME]" at bounding box center [784, 194] width 745 height 30
drag, startPoint x: 487, startPoint y: 189, endPoint x: 782, endPoint y: 205, distance: 295.4
click at [782, 205] on input "Superuser~[EMAIL_ADDRESS][DOMAIN_NAME]" at bounding box center [784, 194] width 745 height 30
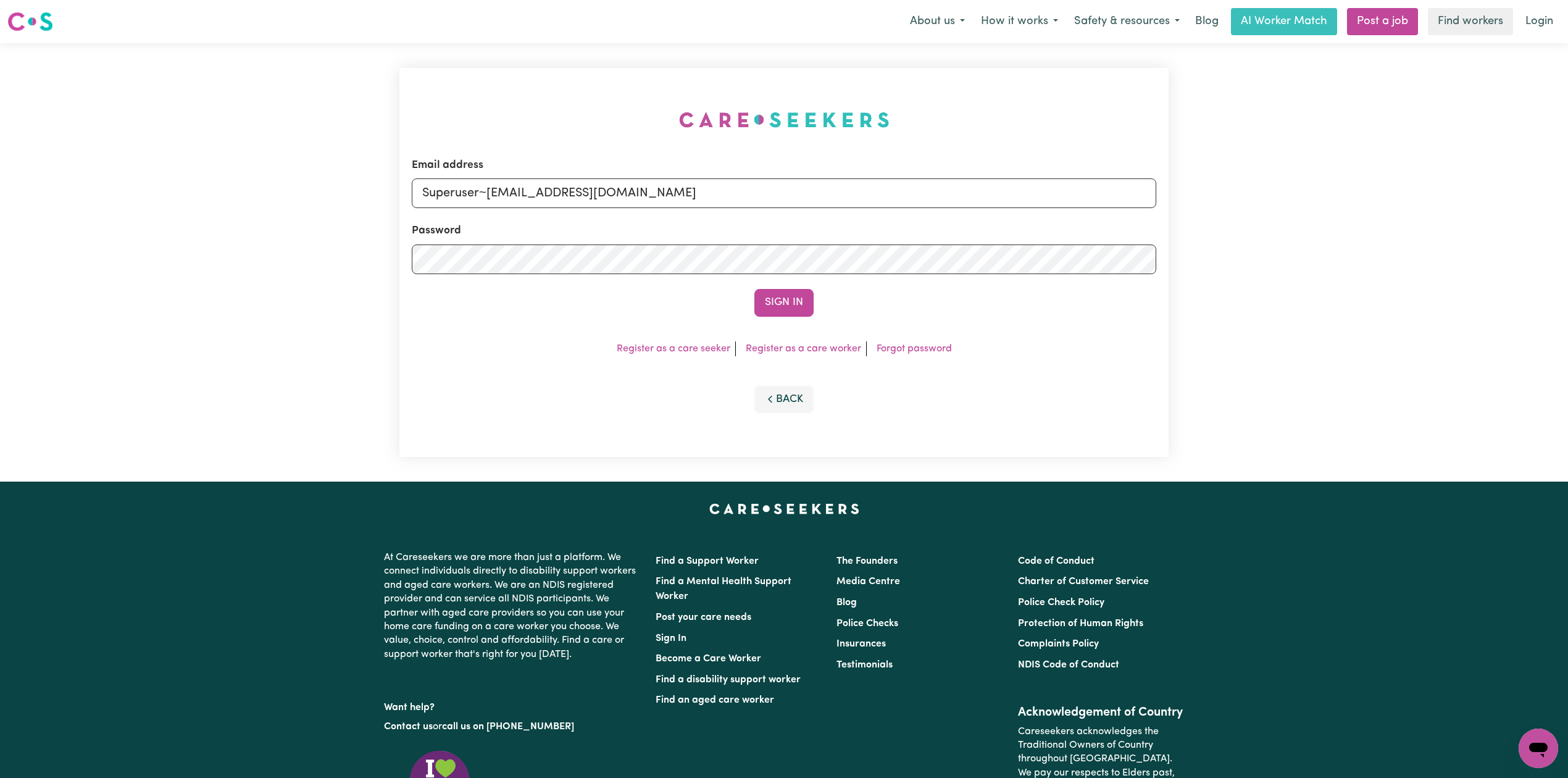
type input "Superuser~[EMAIL_ADDRESS][DOMAIN_NAME]"
drag, startPoint x: 775, startPoint y: 281, endPoint x: 777, endPoint y: 304, distance: 23.1
click at [776, 284] on form "Email address Superuser~[EMAIL_ADDRESS][DOMAIN_NAME] Password Sign In" at bounding box center [784, 237] width 745 height 160
click at [777, 304] on button "Sign In" at bounding box center [784, 302] width 60 height 27
